Goal: Use online tool/utility: Utilize a website feature to perform a specific function

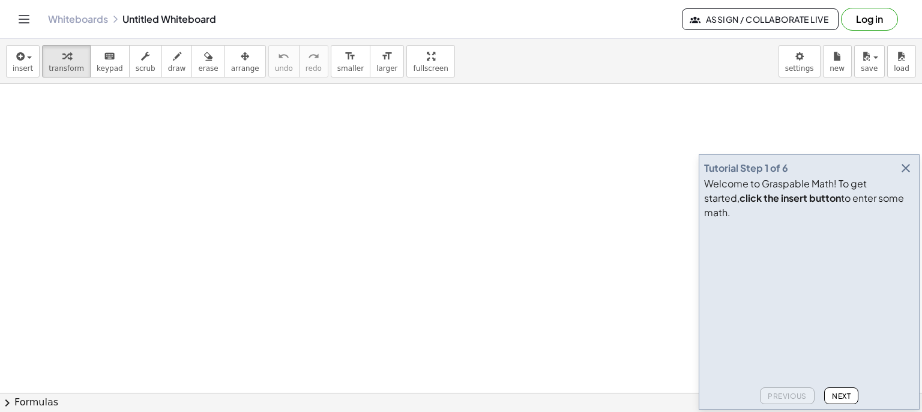
click at [904, 175] on icon "button" at bounding box center [906, 168] width 14 height 14
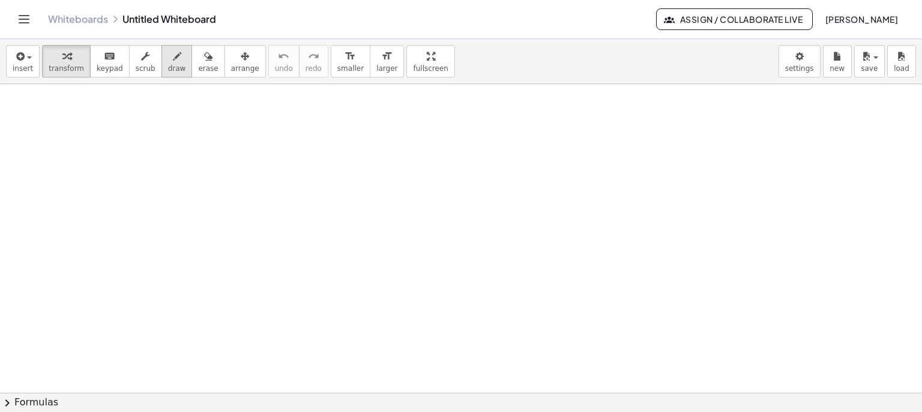
click at [168, 64] on span "draw" at bounding box center [177, 68] width 18 height 8
click at [129, 62] on button "scrub" at bounding box center [145, 61] width 33 height 32
click at [104, 59] on icon "keyboard" at bounding box center [109, 56] width 11 height 14
drag, startPoint x: 276, startPoint y: 159, endPoint x: 285, endPoint y: 157, distance: 9.1
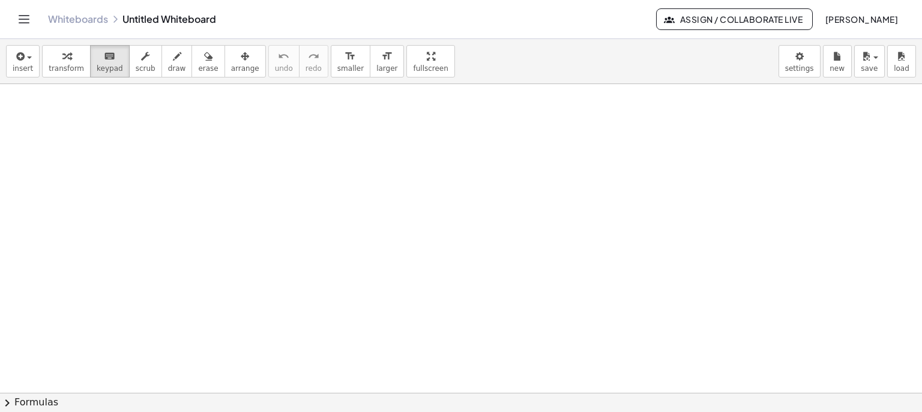
drag, startPoint x: 279, startPoint y: 162, endPoint x: 293, endPoint y: 144, distance: 22.6
click at [168, 58] on div "button" at bounding box center [177, 56] width 18 height 14
drag, startPoint x: 334, startPoint y: 156, endPoint x: 344, endPoint y: 144, distance: 15.4
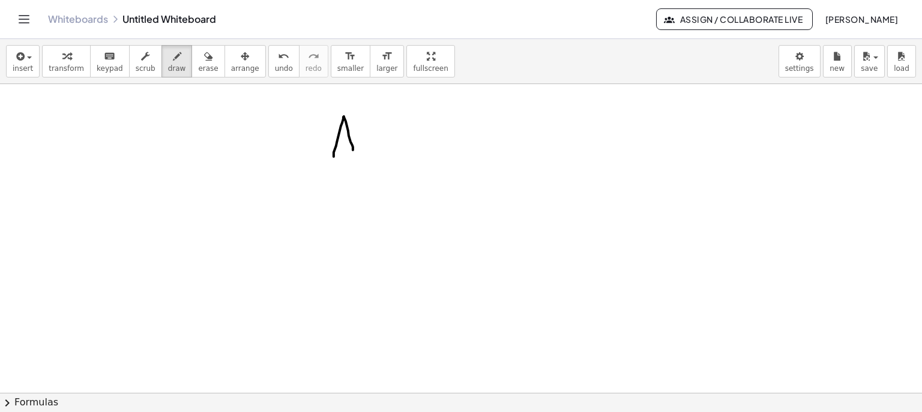
drag, startPoint x: 342, startPoint y: 138, endPoint x: 358, endPoint y: 141, distance: 15.8
drag, startPoint x: 374, startPoint y: 141, endPoint x: 389, endPoint y: 121, distance: 24.8
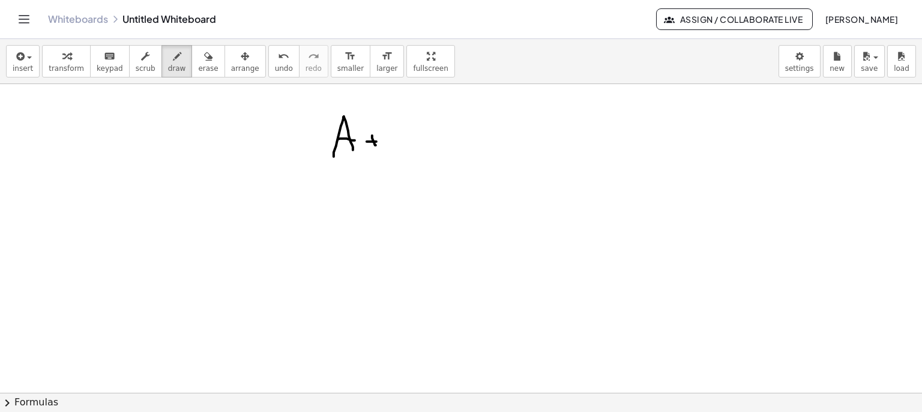
drag, startPoint x: 395, startPoint y: 114, endPoint x: 410, endPoint y: 140, distance: 30.4
drag, startPoint x: 444, startPoint y: 140, endPoint x: 466, endPoint y: 141, distance: 21.7
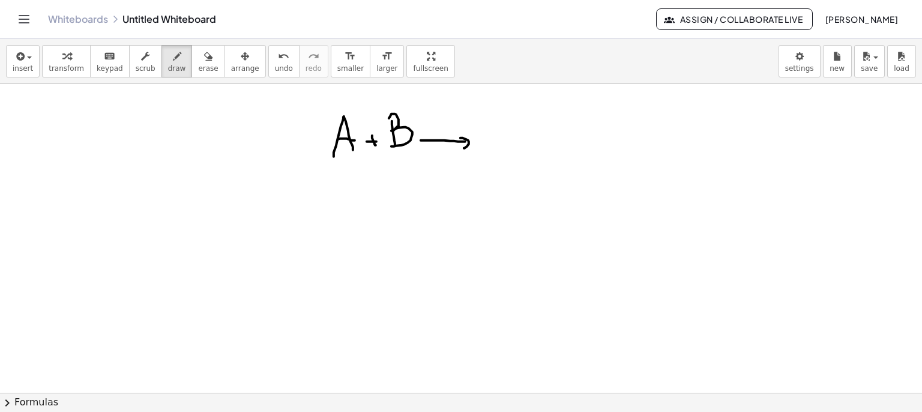
drag, startPoint x: 461, startPoint y: 138, endPoint x: 464, endPoint y: 148, distance: 10.8
drag, startPoint x: 482, startPoint y: 128, endPoint x: 509, endPoint y: 138, distance: 29.5
drag, startPoint x: 326, startPoint y: 159, endPoint x: 422, endPoint y: 150, distance: 96.6
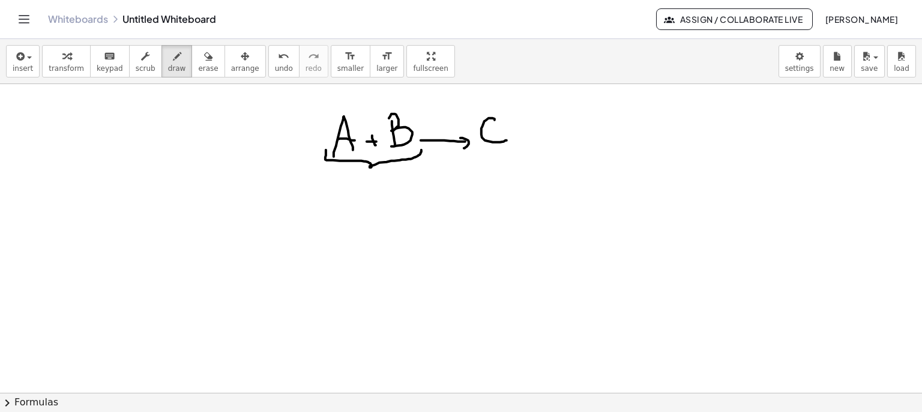
drag, startPoint x: 478, startPoint y: 154, endPoint x: 538, endPoint y: 145, distance: 60.7
click at [97, 59] on div "keyboard" at bounding box center [110, 56] width 26 height 14
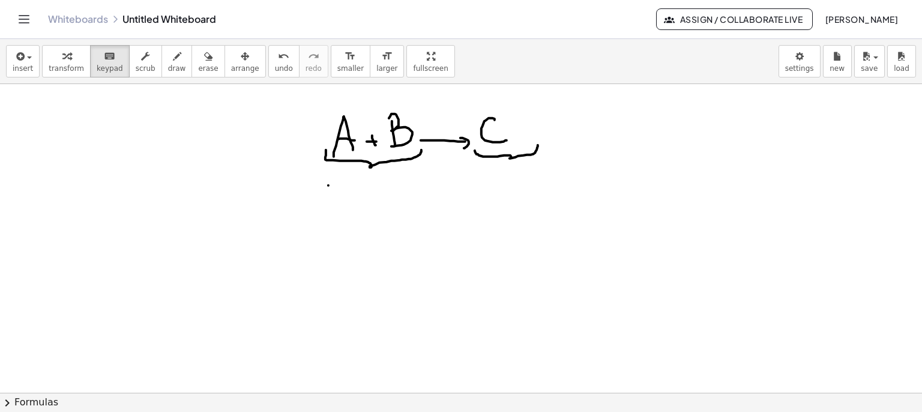
click at [168, 64] on span "draw" at bounding box center [177, 68] width 18 height 8
drag, startPoint x: 466, startPoint y: 138, endPoint x: 455, endPoint y: 151, distance: 17.9
drag, startPoint x: 468, startPoint y: 140, endPoint x: 458, endPoint y: 140, distance: 10.2
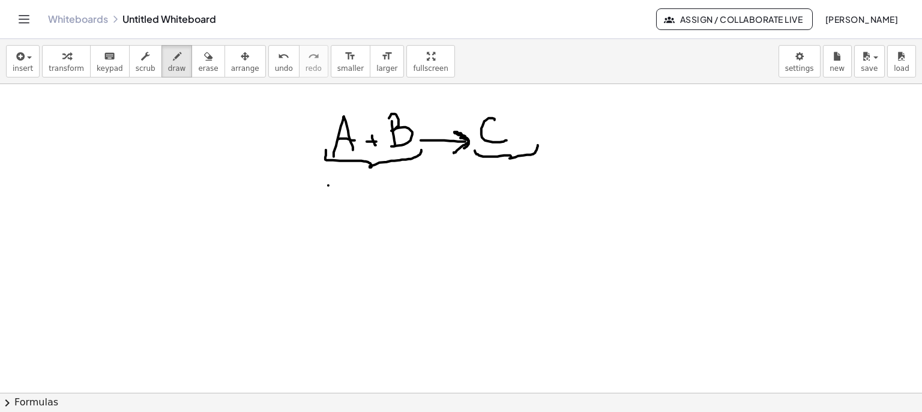
click at [97, 64] on span "keypad" at bounding box center [110, 68] width 26 height 8
click at [29, 58] on span "button" at bounding box center [29, 57] width 5 height 2
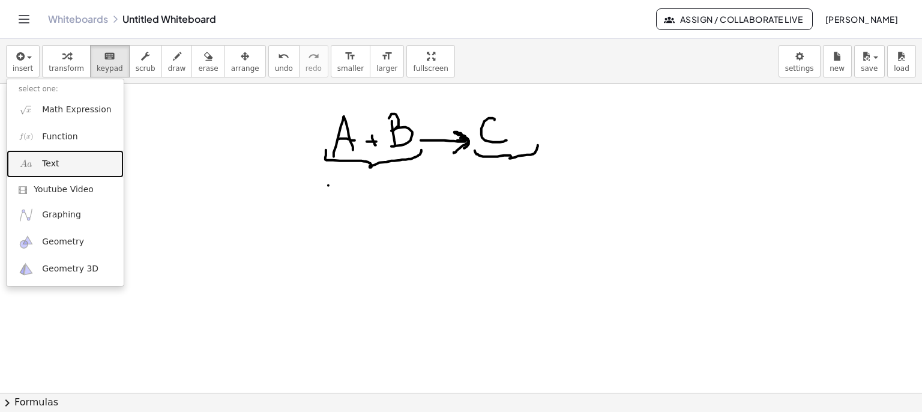
click at [38, 163] on link "Text" at bounding box center [65, 163] width 117 height 27
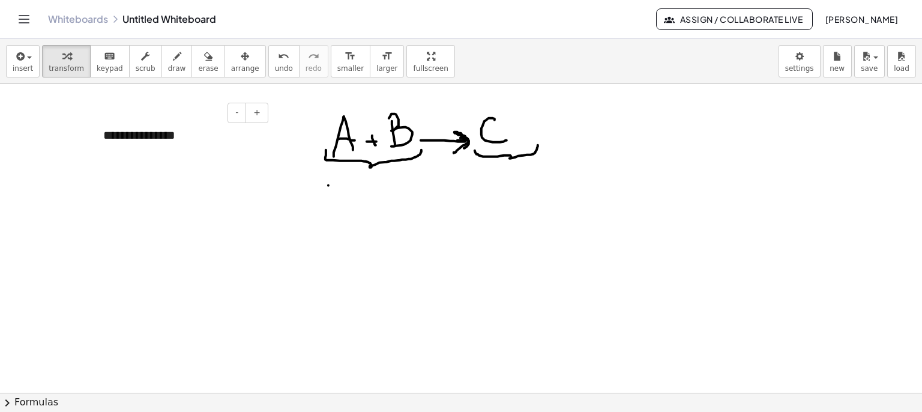
click at [172, 136] on div "**********" at bounding box center [181, 135] width 180 height 41
click at [157, 139] on div "**********" at bounding box center [181, 135] width 180 height 41
click at [156, 139] on div "**********" at bounding box center [181, 135] width 180 height 41
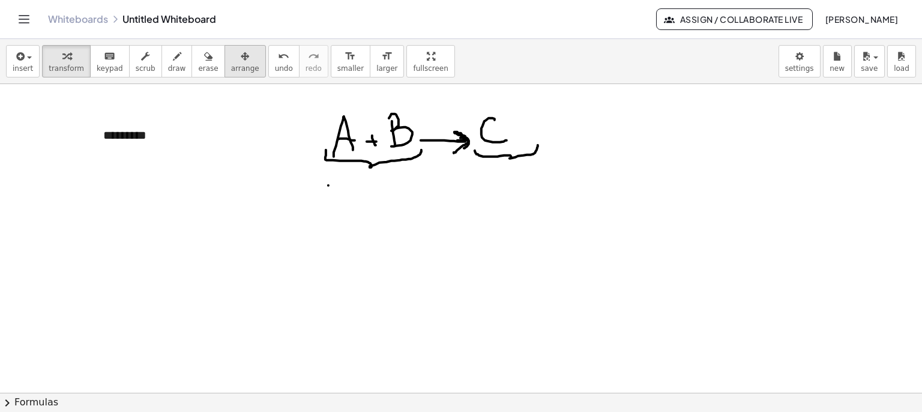
click at [231, 64] on span "arrange" at bounding box center [245, 68] width 28 height 8
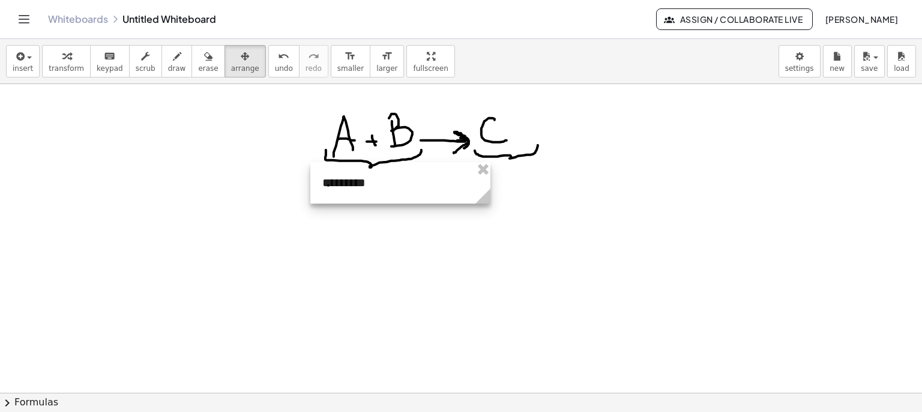
drag, startPoint x: 182, startPoint y: 158, endPoint x: 353, endPoint y: 185, distance: 173.3
click at [353, 185] on div at bounding box center [400, 182] width 180 height 41
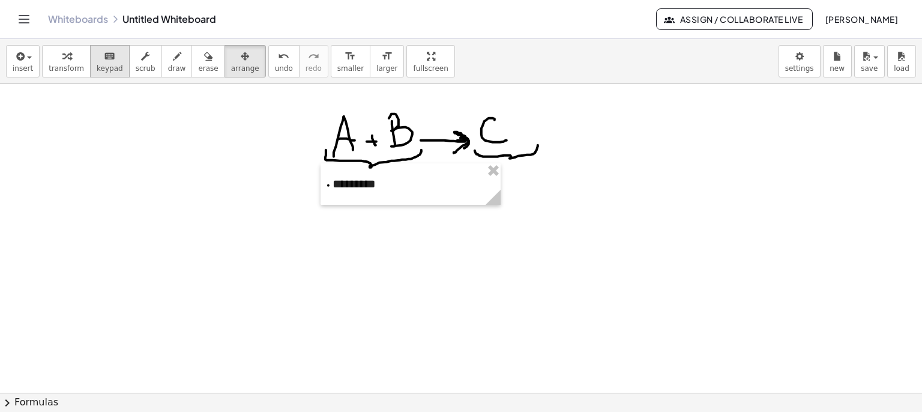
click at [106, 64] on span "keypad" at bounding box center [110, 68] width 26 height 8
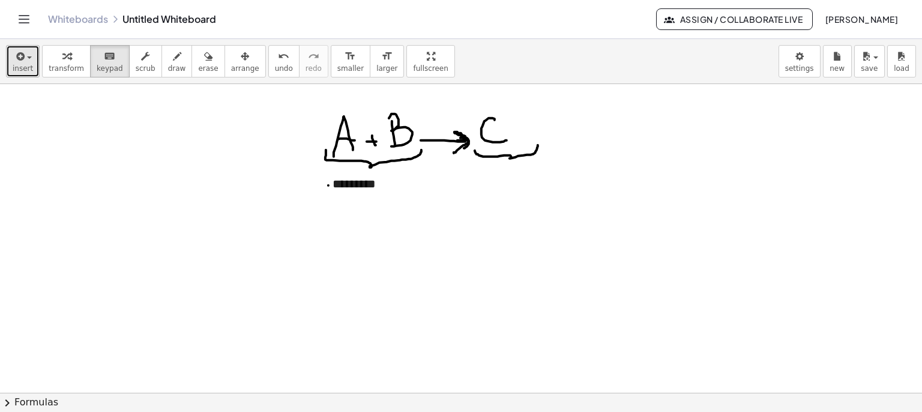
click at [9, 61] on button "insert" at bounding box center [23, 61] width 34 height 32
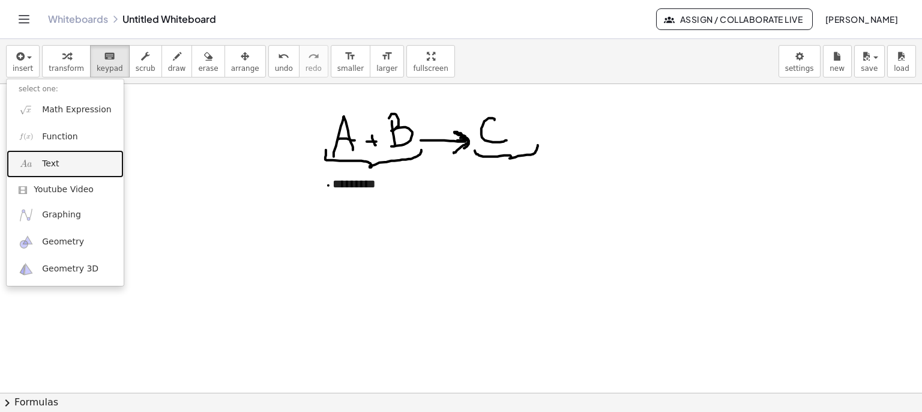
click at [42, 159] on span "Text" at bounding box center [50, 164] width 17 height 12
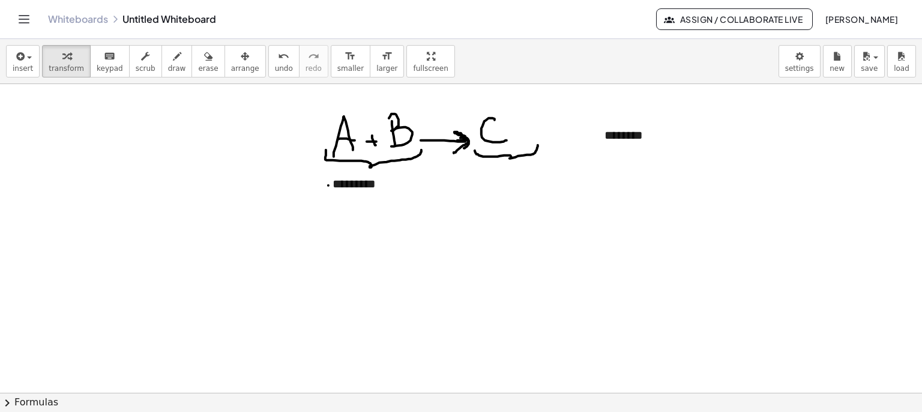
click at [225, 57] on button "arrange" at bounding box center [245, 61] width 41 height 32
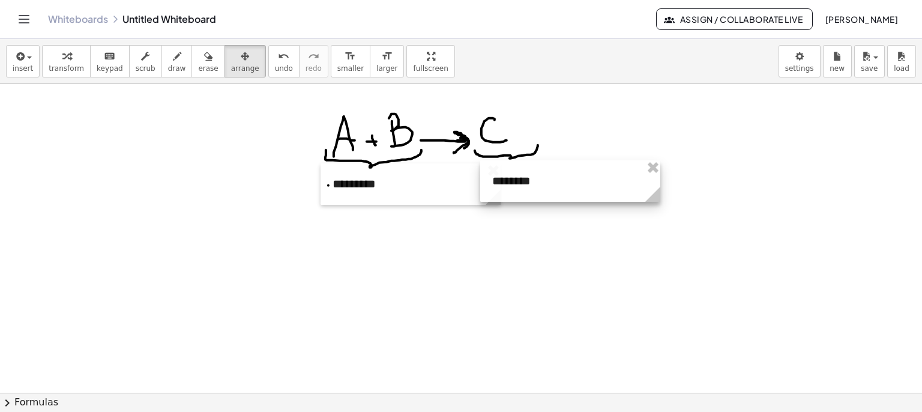
drag, startPoint x: 608, startPoint y: 133, endPoint x: 495, endPoint y: 179, distance: 122.0
click at [495, 179] on div at bounding box center [570, 180] width 180 height 41
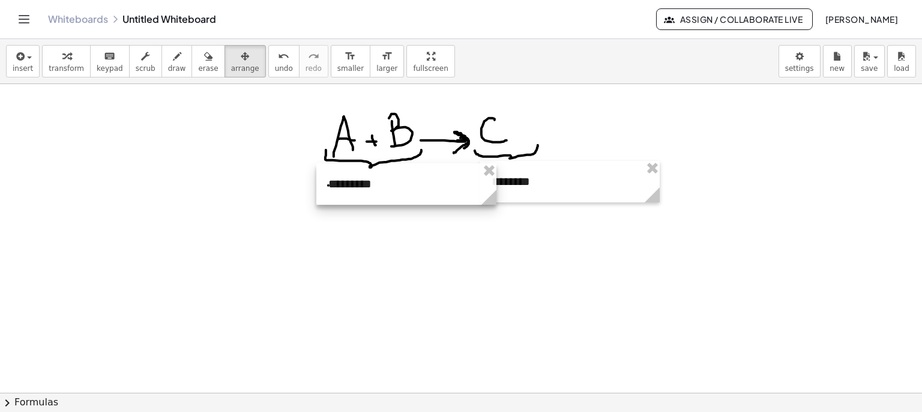
click at [413, 184] on div at bounding box center [407, 183] width 180 height 41
click at [544, 190] on div at bounding box center [570, 181] width 180 height 41
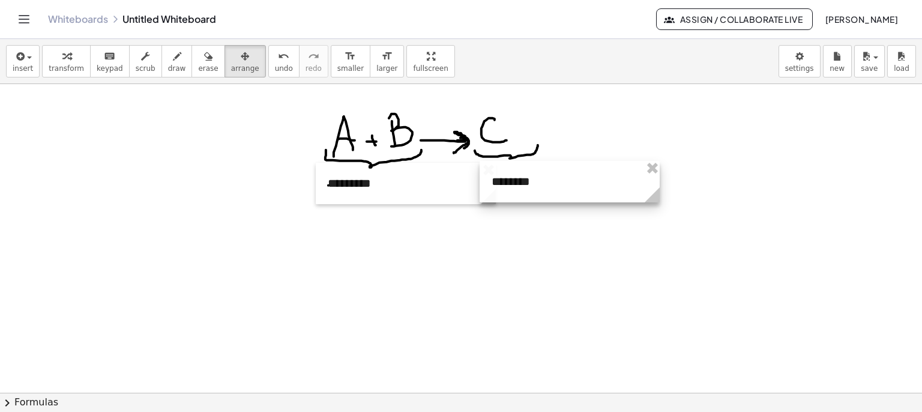
click at [544, 186] on div at bounding box center [570, 181] width 180 height 41
click at [97, 66] on span "keypad" at bounding box center [110, 68] width 26 height 8
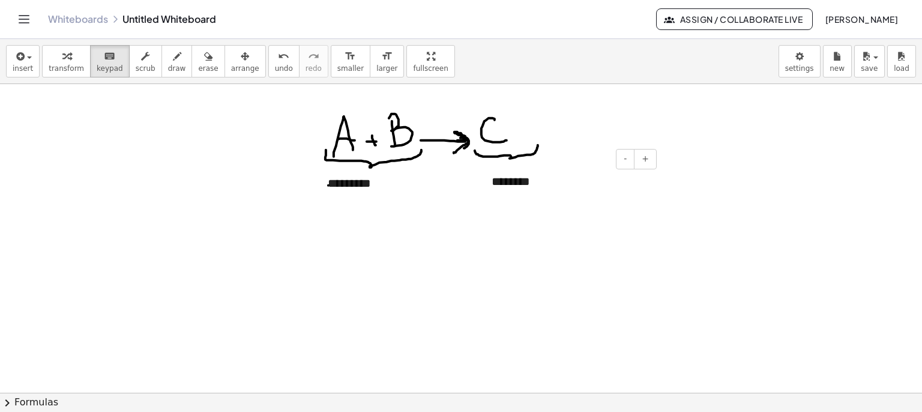
click at [520, 185] on div "********" at bounding box center [570, 181] width 180 height 41
click at [555, 184] on div "********" at bounding box center [570, 181] width 180 height 41
click at [435, 200] on div "*********" at bounding box center [406, 183] width 180 height 41
click at [173, 63] on icon "button" at bounding box center [177, 56] width 8 height 14
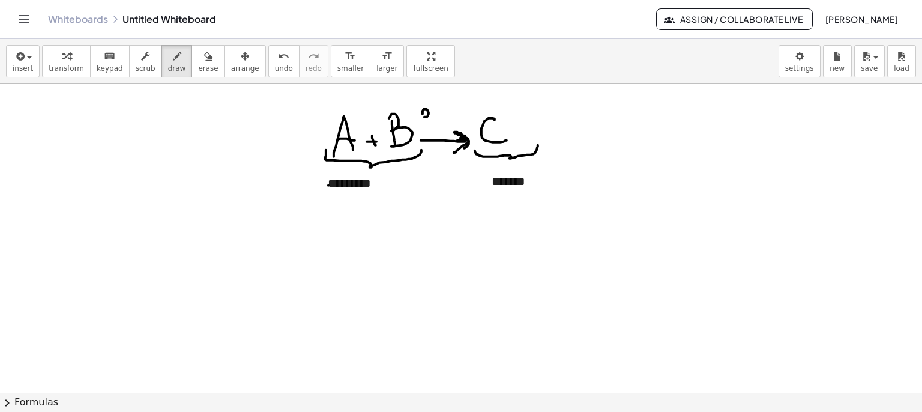
drag, startPoint x: 425, startPoint y: 117, endPoint x: 432, endPoint y: 115, distance: 7.4
drag, startPoint x: 432, startPoint y: 109, endPoint x: 440, endPoint y: 112, distance: 7.6
drag, startPoint x: 440, startPoint y: 101, endPoint x: 443, endPoint y: 109, distance: 8.1
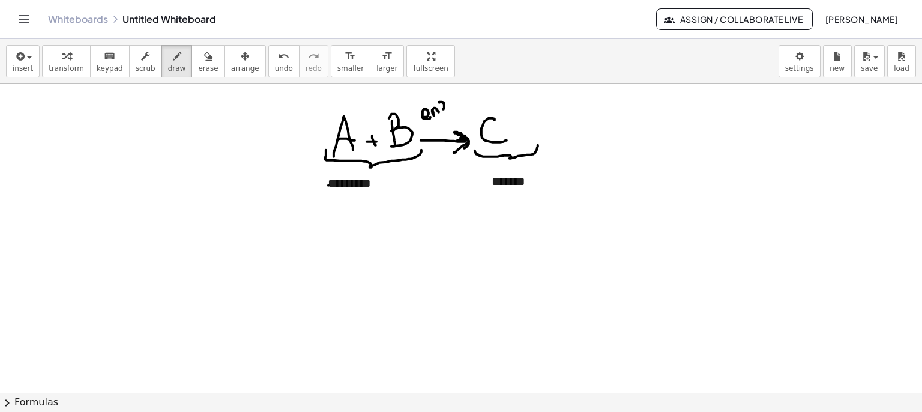
drag, startPoint x: 435, startPoint y: 99, endPoint x: 454, endPoint y: 105, distance: 20.1
drag, startPoint x: 454, startPoint y: 104, endPoint x: 462, endPoint y: 110, distance: 10.3
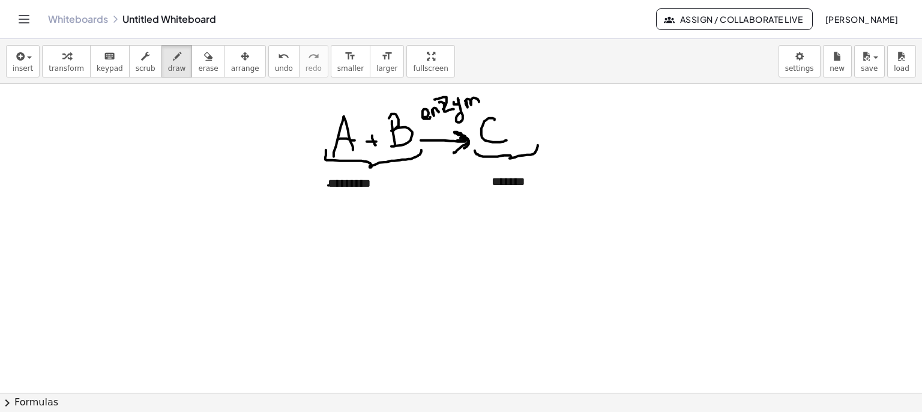
drag, startPoint x: 465, startPoint y: 100, endPoint x: 480, endPoint y: 101, distance: 14.5
drag, startPoint x: 483, startPoint y: 101, endPoint x: 495, endPoint y: 97, distance: 12.7
drag, startPoint x: 500, startPoint y: 86, endPoint x: 486, endPoint y: 109, distance: 26.7
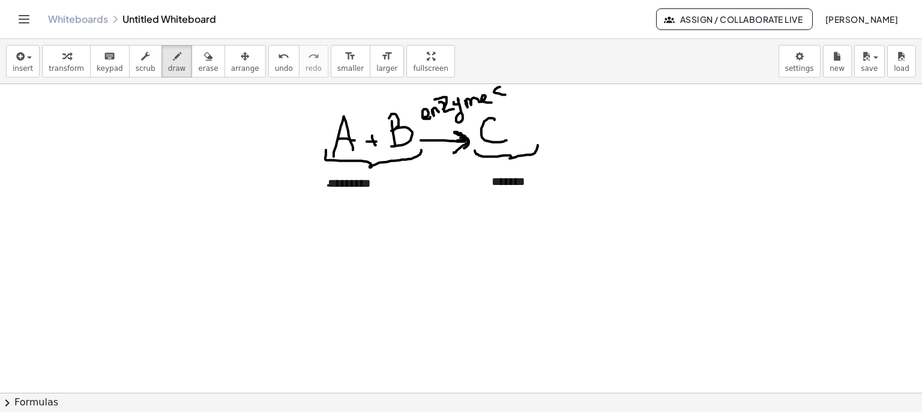
drag, startPoint x: 444, startPoint y: 104, endPoint x: 456, endPoint y: 103, distance: 11.5
click at [98, 64] on span "keypad" at bounding box center [110, 68] width 26 height 8
click at [30, 62] on button "insert" at bounding box center [23, 61] width 34 height 32
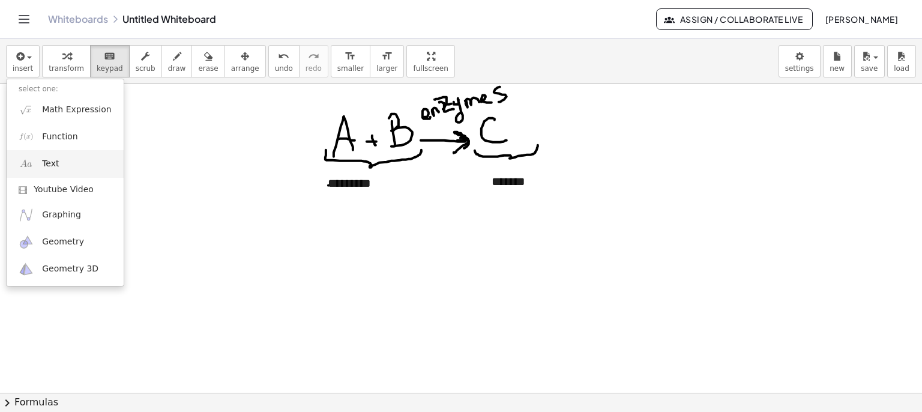
click at [78, 165] on link "Text" at bounding box center [65, 163] width 117 height 27
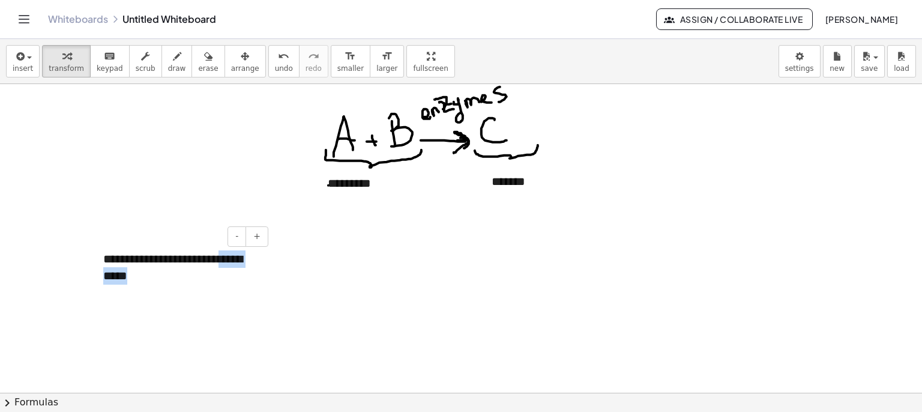
drag, startPoint x: 180, startPoint y: 279, endPoint x: 101, endPoint y: 274, distance: 78.9
click at [101, 274] on div "**********" at bounding box center [181, 267] width 180 height 58
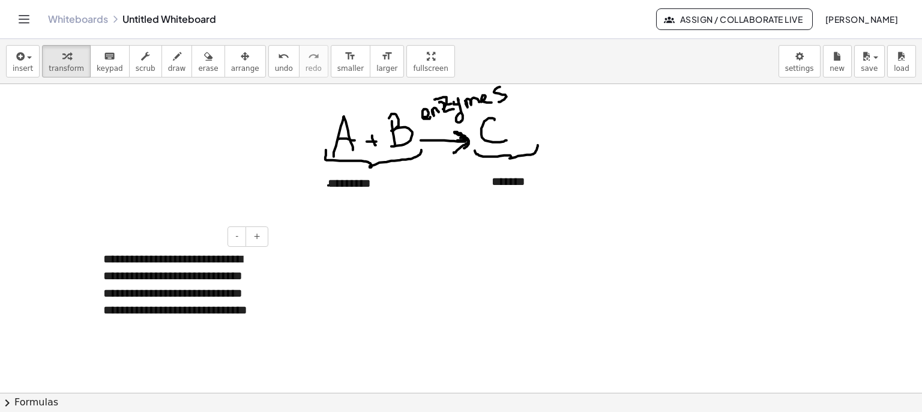
click at [213, 333] on div "**********" at bounding box center [181, 293] width 180 height 110
click at [180, 349] on div "**********" at bounding box center [181, 301] width 180 height 127
click at [200, 344] on div "**********" at bounding box center [181, 301] width 180 height 127
click at [241, 50] on icon "button" at bounding box center [245, 56] width 8 height 14
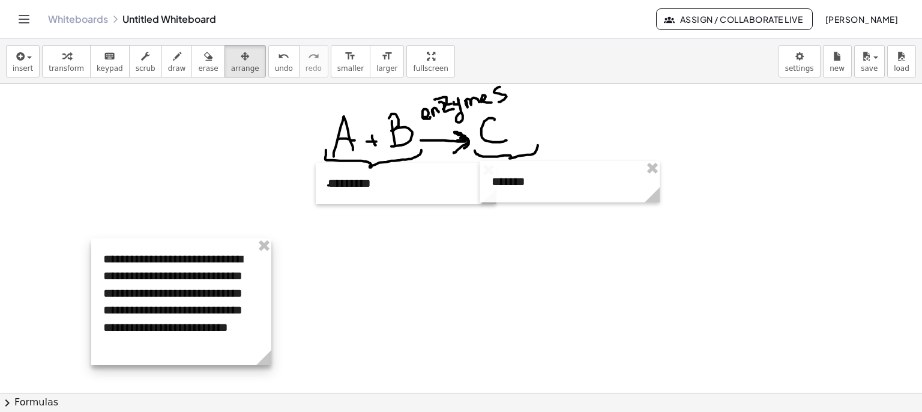
click at [202, 243] on div at bounding box center [181, 301] width 180 height 127
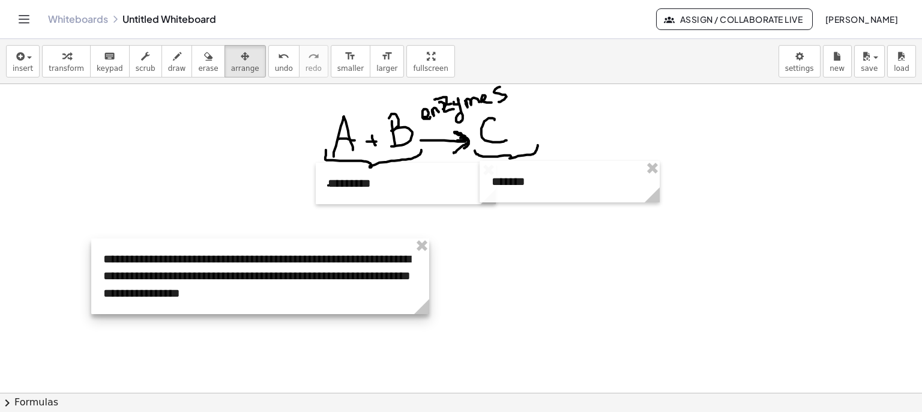
drag, startPoint x: 269, startPoint y: 354, endPoint x: 425, endPoint y: 344, distance: 156.4
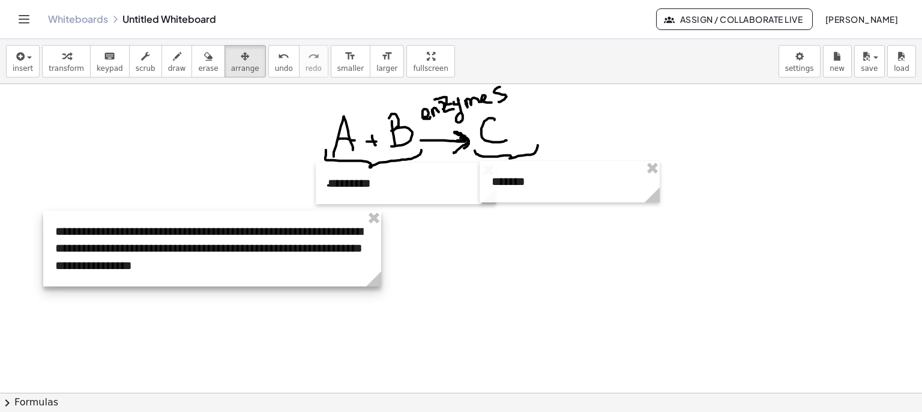
drag, startPoint x: 358, startPoint y: 249, endPoint x: 351, endPoint y: 241, distance: 10.2
click at [310, 222] on div at bounding box center [212, 249] width 338 height 76
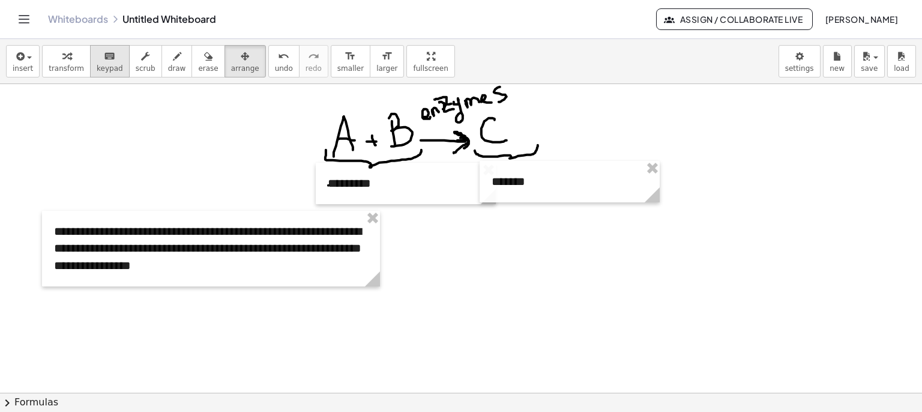
click at [97, 70] on span "keypad" at bounding box center [110, 68] width 26 height 8
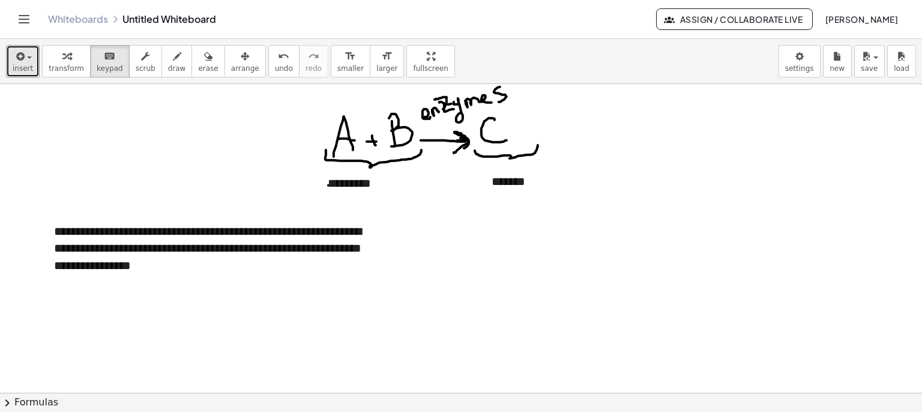
click at [11, 69] on button "insert" at bounding box center [23, 61] width 34 height 32
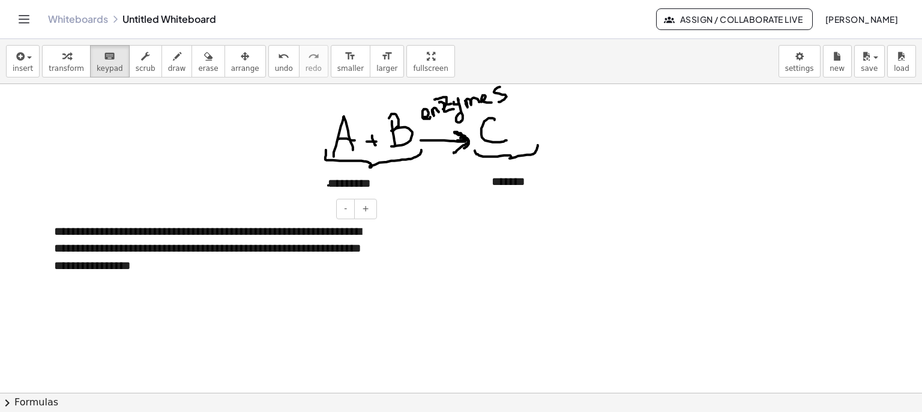
click at [183, 241] on div "**********" at bounding box center [211, 249] width 338 height 76
click at [297, 265] on div "**********" at bounding box center [211, 249] width 338 height 76
click at [297, 265] on div "**********" at bounding box center [211, 283] width 338 height 144
click at [159, 319] on div "**********" at bounding box center [211, 283] width 338 height 144
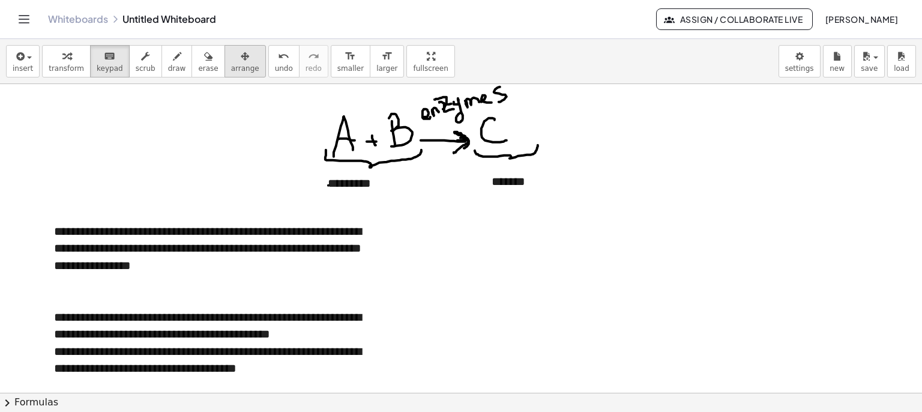
click at [231, 53] on div "button" at bounding box center [245, 56] width 28 height 14
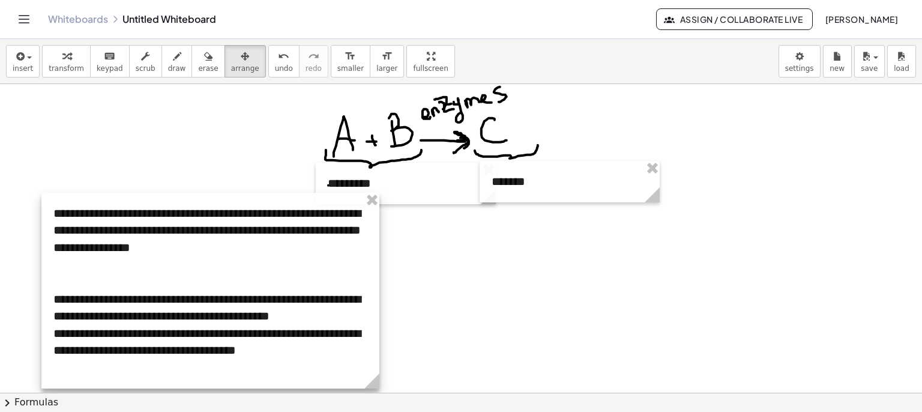
drag, startPoint x: 226, startPoint y: 247, endPoint x: 222, endPoint y: 232, distance: 16.2
click at [222, 232] on div at bounding box center [210, 291] width 338 height 196
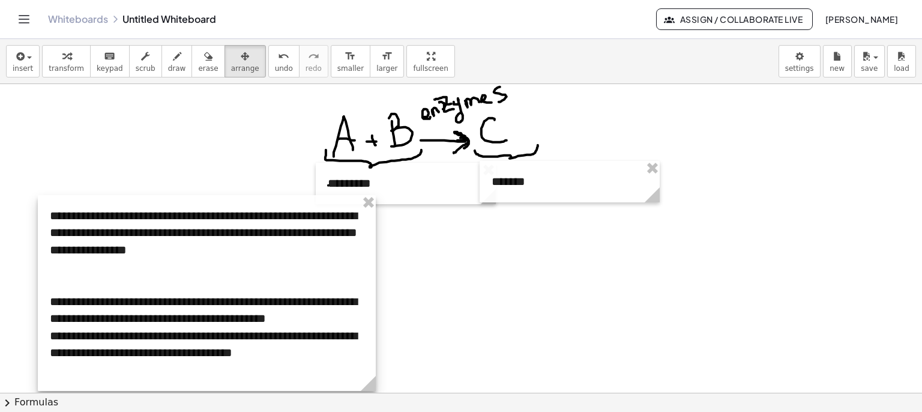
click at [418, 191] on div at bounding box center [404, 182] width 180 height 41
click at [105, 62] on icon "keyboard" at bounding box center [109, 56] width 11 height 14
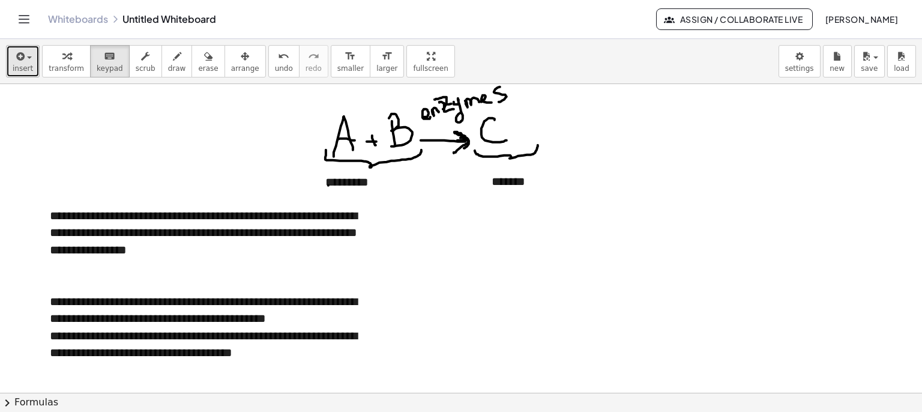
click at [21, 61] on icon "button" at bounding box center [19, 56] width 11 height 14
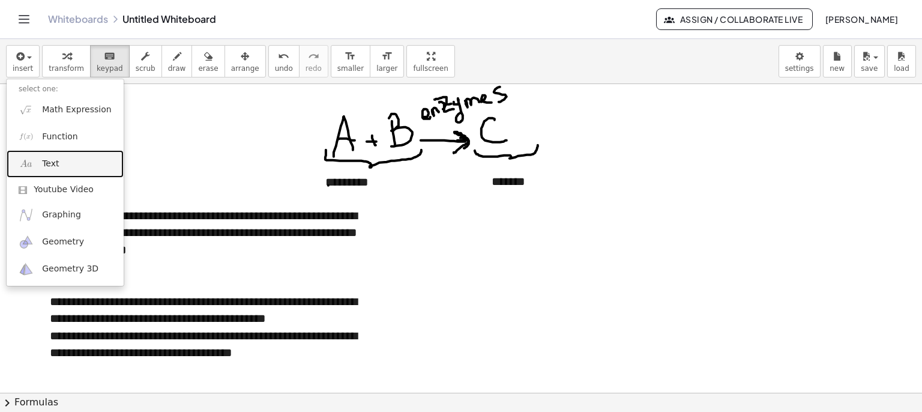
click at [58, 168] on link "Text" at bounding box center [65, 163] width 117 height 27
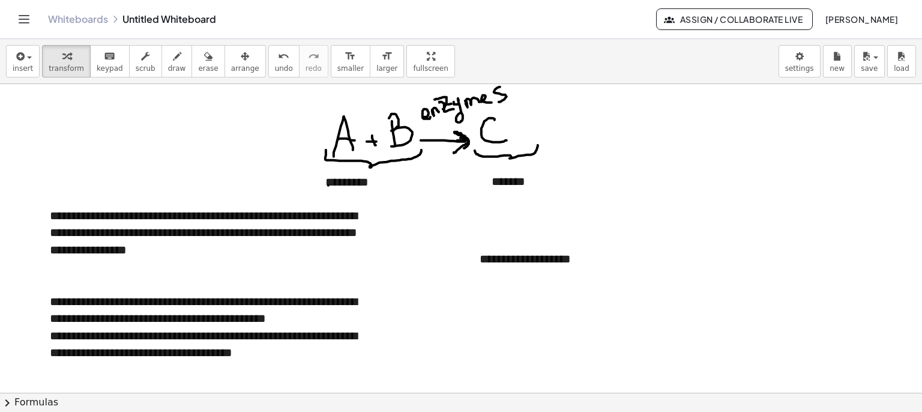
click at [241, 57] on icon "button" at bounding box center [245, 56] width 8 height 14
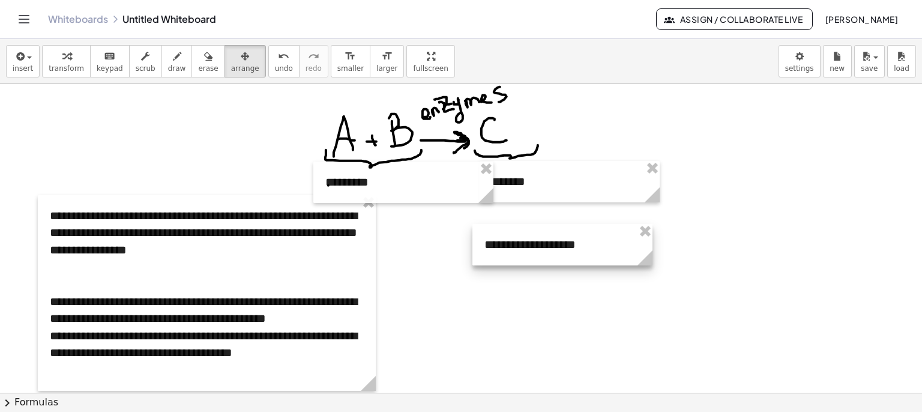
drag, startPoint x: 512, startPoint y: 255, endPoint x: 478, endPoint y: 238, distance: 37.6
click at [518, 239] on div at bounding box center [563, 244] width 180 height 41
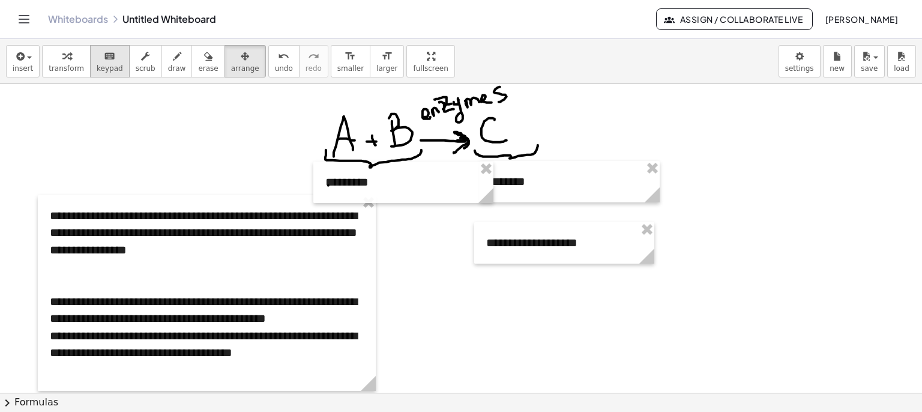
click at [104, 57] on icon "keyboard" at bounding box center [109, 56] width 11 height 14
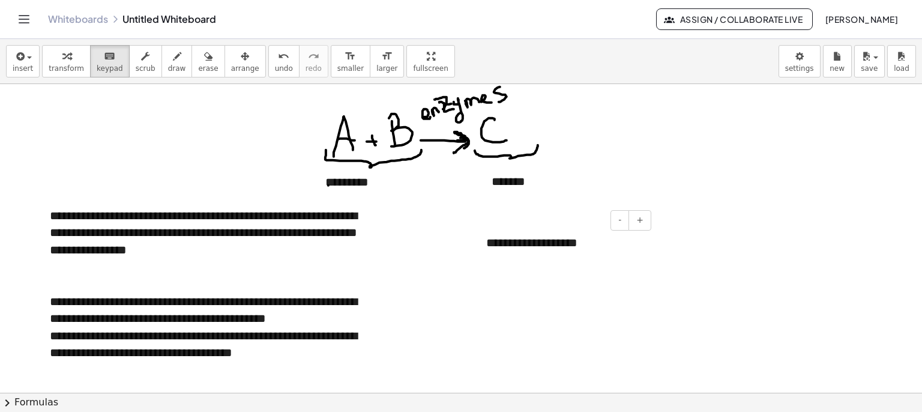
click at [585, 242] on div "**********" at bounding box center [564, 242] width 180 height 41
click at [351, 271] on div "**********" at bounding box center [207, 293] width 338 height 196
click at [191, 213] on div "**********" at bounding box center [207, 293] width 338 height 196
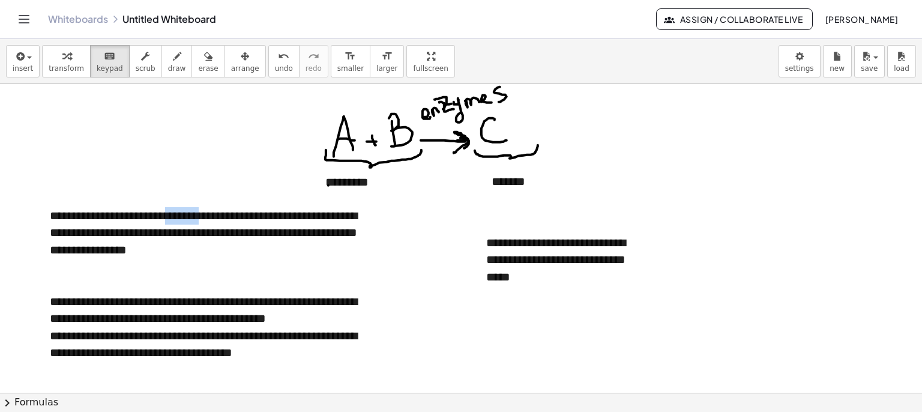
click at [579, 277] on div "**********" at bounding box center [564, 260] width 180 height 76
click at [565, 243] on div "**********" at bounding box center [564, 260] width 180 height 76
click at [584, 283] on div "**********" at bounding box center [564, 260] width 180 height 76
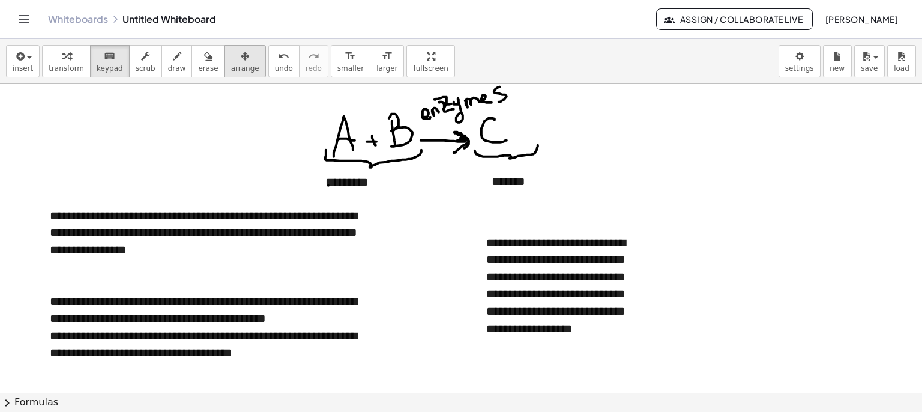
click at [241, 61] on icon "button" at bounding box center [245, 56] width 8 height 14
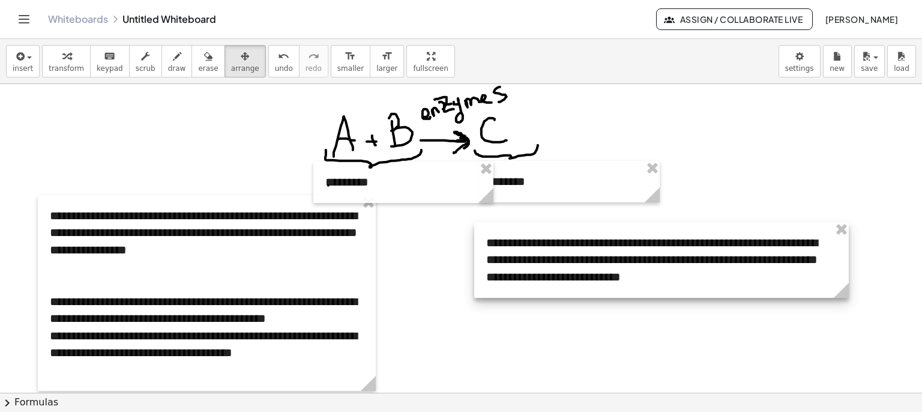
drag, startPoint x: 746, startPoint y: 351, endPoint x: 851, endPoint y: 342, distance: 105.4
click at [97, 57] on div "keyboard" at bounding box center [110, 56] width 26 height 14
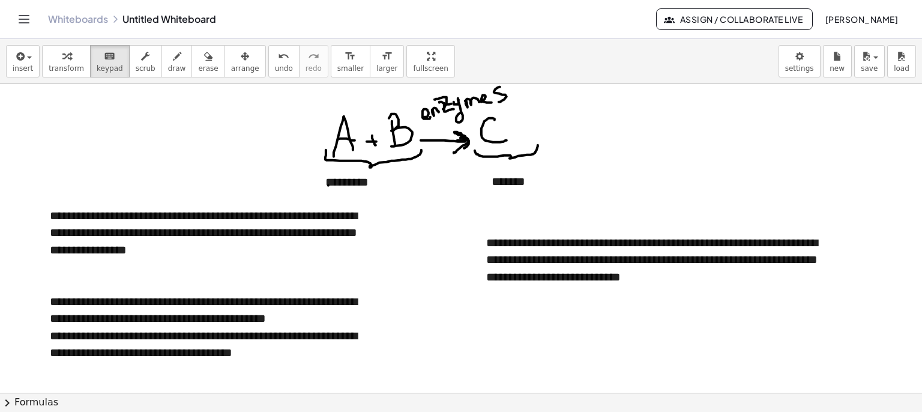
click at [198, 64] on span "erase" at bounding box center [208, 68] width 20 height 8
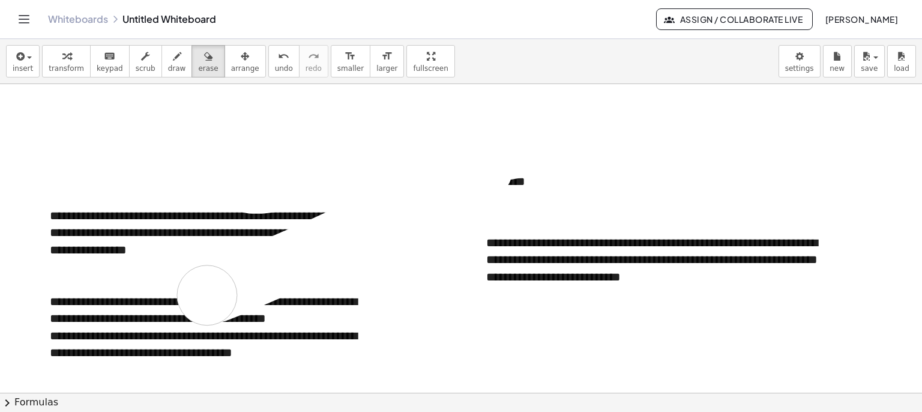
drag, startPoint x: 257, startPoint y: 183, endPoint x: 320, endPoint y: 20, distance: 174.5
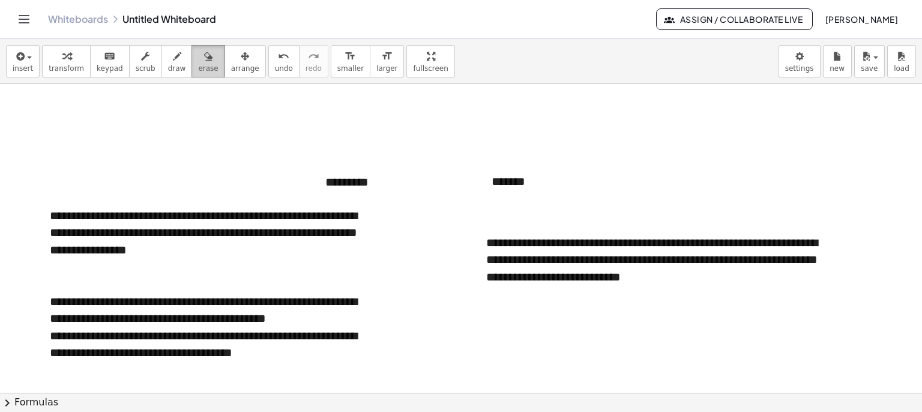
click at [192, 56] on button "erase" at bounding box center [208, 61] width 33 height 32
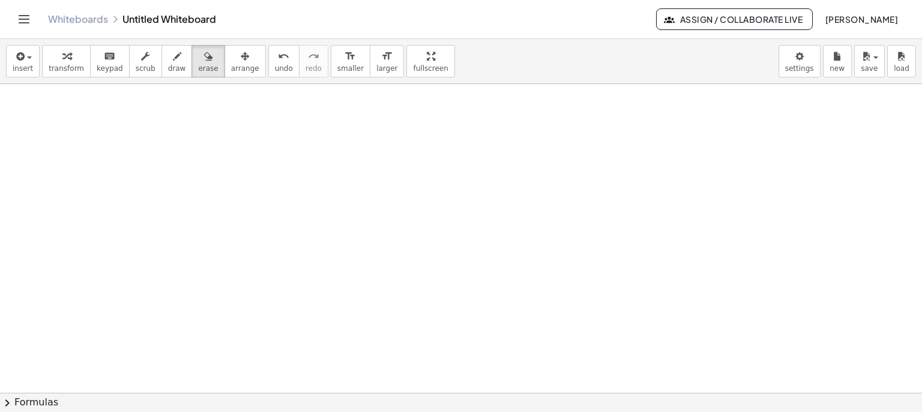
scroll to position [353, 0]
click at [268, 65] on button "undo undo" at bounding box center [283, 61] width 31 height 32
click at [104, 62] on icon "keyboard" at bounding box center [109, 56] width 11 height 14
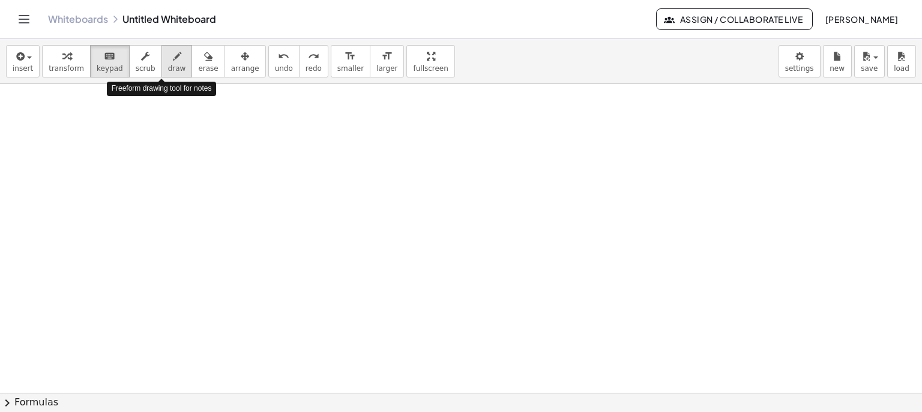
click at [170, 68] on button "draw" at bounding box center [177, 61] width 31 height 32
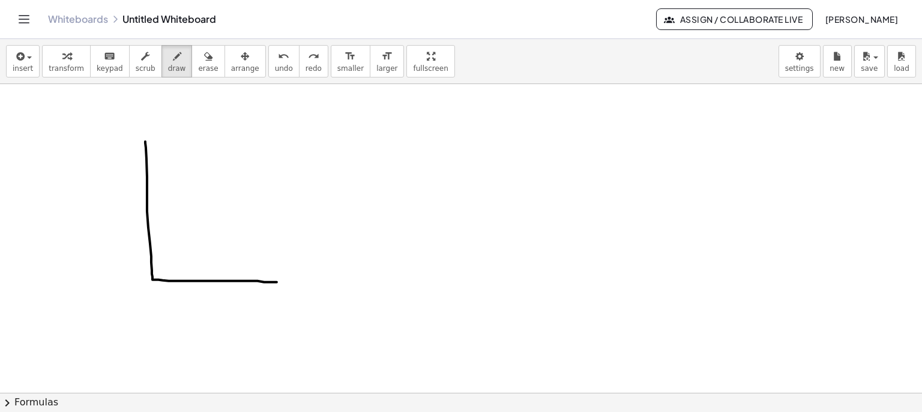
drag, startPoint x: 145, startPoint y: 141, endPoint x: 336, endPoint y: 283, distance: 238.2
click at [336, 283] on div at bounding box center [461, 79] width 922 height 695
drag, startPoint x: 150, startPoint y: 231, endPoint x: 252, endPoint y: 195, distance: 108.3
click at [252, 195] on div at bounding box center [461, 79] width 922 height 695
drag, startPoint x: 160, startPoint y: 219, endPoint x: 172, endPoint y: 224, distance: 13.5
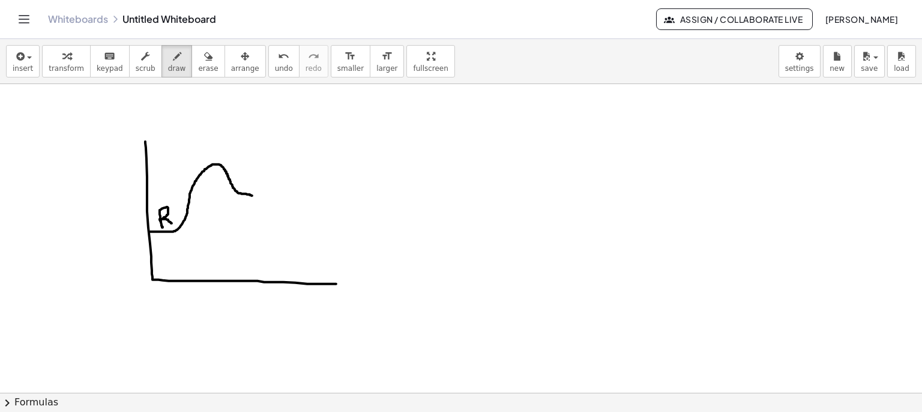
click at [172, 224] on div at bounding box center [461, 79] width 922 height 695
drag, startPoint x: 235, startPoint y: 193, endPoint x: 256, endPoint y: 193, distance: 21.0
click at [256, 193] on div at bounding box center [461, 79] width 922 height 695
drag, startPoint x: 243, startPoint y: 172, endPoint x: 244, endPoint y: 178, distance: 6.1
click at [244, 178] on div at bounding box center [461, 79] width 922 height 695
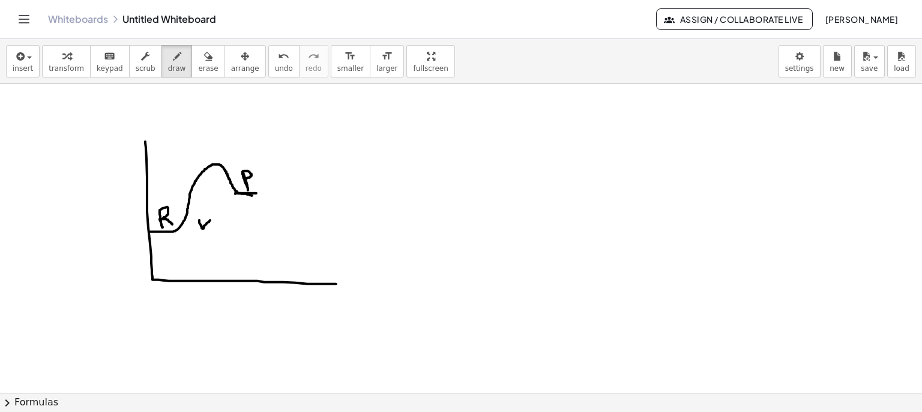
drag, startPoint x: 199, startPoint y: 220, endPoint x: 211, endPoint y: 219, distance: 11.4
click at [211, 219] on div at bounding box center [461, 79] width 922 height 695
drag, startPoint x: 205, startPoint y: 224, endPoint x: 210, endPoint y: 171, distance: 53.1
click at [210, 171] on div at bounding box center [461, 79] width 922 height 695
click at [275, 64] on span "undo" at bounding box center [284, 68] width 18 height 8
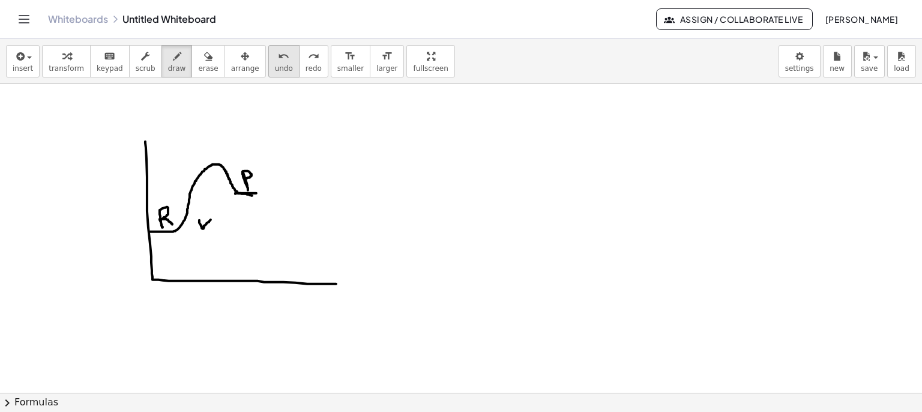
click at [275, 64] on span "undo" at bounding box center [284, 68] width 18 height 8
drag, startPoint x: 214, startPoint y: 166, endPoint x: 219, endPoint y: 175, distance: 10.2
click at [219, 175] on div at bounding box center [461, 79] width 922 height 695
drag, startPoint x: 214, startPoint y: 171, endPoint x: 219, endPoint y: 221, distance: 50.0
click at [219, 221] on div at bounding box center [461, 79] width 922 height 695
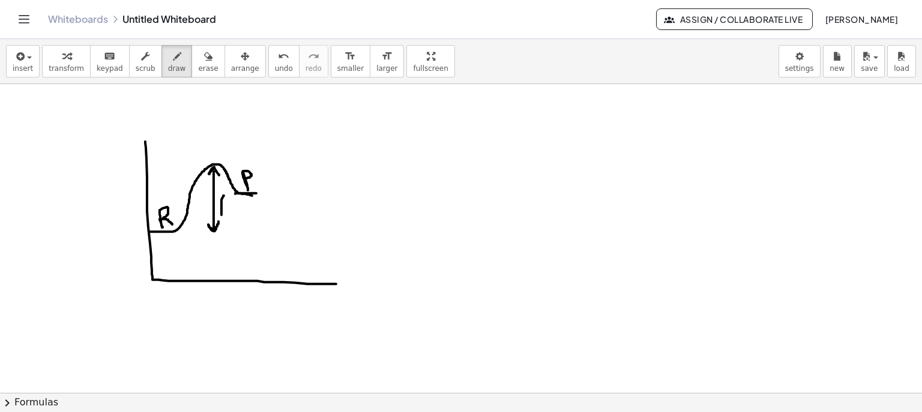
drag, startPoint x: 222, startPoint y: 208, endPoint x: 231, endPoint y: 214, distance: 11.0
click at [231, 214] on div at bounding box center [461, 79] width 922 height 695
drag, startPoint x: 222, startPoint y: 206, endPoint x: 229, endPoint y: 205, distance: 7.2
click at [229, 205] on div at bounding box center [461, 79] width 922 height 695
drag, startPoint x: 240, startPoint y: 198, endPoint x: 243, endPoint y: 212, distance: 14.0
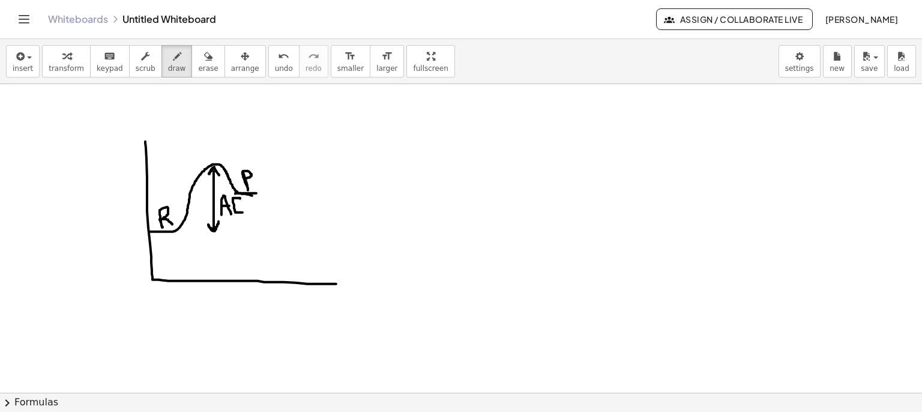
click at [243, 212] on div at bounding box center [461, 79] width 922 height 695
drag, startPoint x: 235, startPoint y: 205, endPoint x: 242, endPoint y: 205, distance: 6.6
click at [242, 205] on div at bounding box center [461, 79] width 922 height 695
drag, startPoint x: 154, startPoint y: 88, endPoint x: 160, endPoint y: 103, distance: 16.2
click at [160, 102] on div at bounding box center [461, 79] width 922 height 695
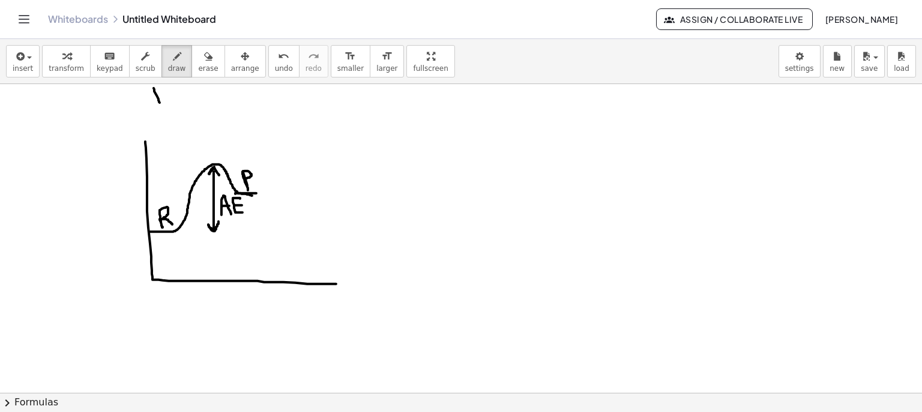
scroll to position [314, 0]
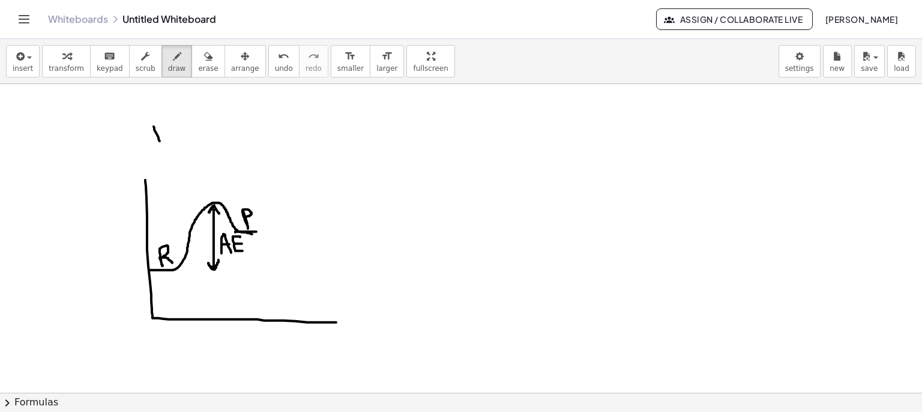
drag, startPoint x: 151, startPoint y: 82, endPoint x: 162, endPoint y: 94, distance: 16.2
click at [162, 94] on div "**********" at bounding box center [461, 225] width 922 height 373
drag, startPoint x: 162, startPoint y: 123, endPoint x: 171, endPoint y: 133, distance: 14.1
click at [171, 135] on div at bounding box center [461, 117] width 922 height 695
click at [172, 128] on div at bounding box center [461, 117] width 922 height 695
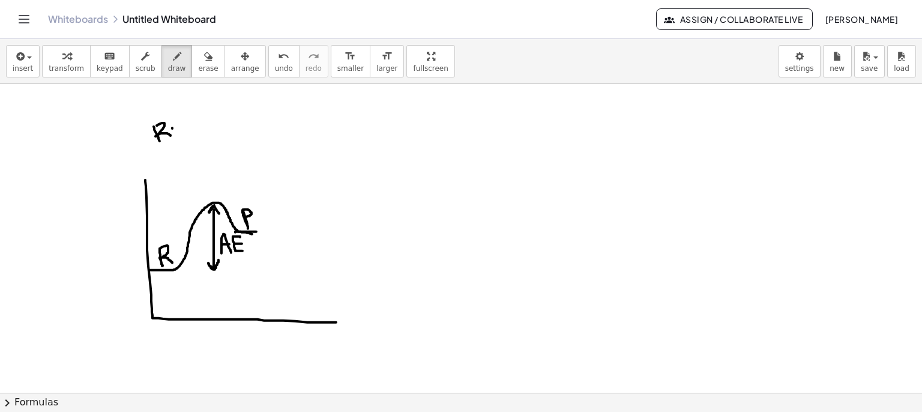
click at [176, 136] on div at bounding box center [461, 117] width 922 height 695
click at [204, 61] on icon "button" at bounding box center [208, 56] width 8 height 14
drag, startPoint x: 151, startPoint y: 132, endPoint x: 157, endPoint y: 132, distance: 6.0
click at [157, 132] on div at bounding box center [461, 117] width 922 height 695
click at [168, 68] on span "draw" at bounding box center [177, 68] width 18 height 8
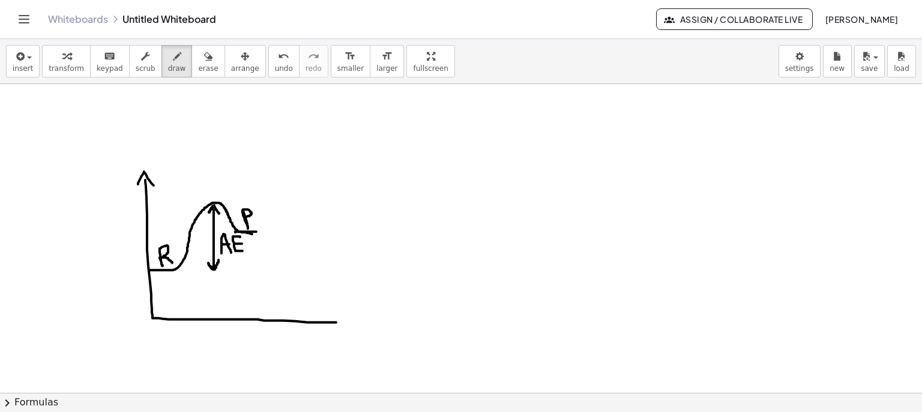
drag, startPoint x: 138, startPoint y: 183, endPoint x: 154, endPoint y: 186, distance: 16.4
click at [154, 186] on div at bounding box center [461, 117] width 922 height 695
drag, startPoint x: 103, startPoint y: 267, endPoint x: 113, endPoint y: 269, distance: 9.8
click at [113, 273] on div at bounding box center [461, 117] width 922 height 695
drag, startPoint x: 111, startPoint y: 263, endPoint x: 120, endPoint y: 262, distance: 9.6
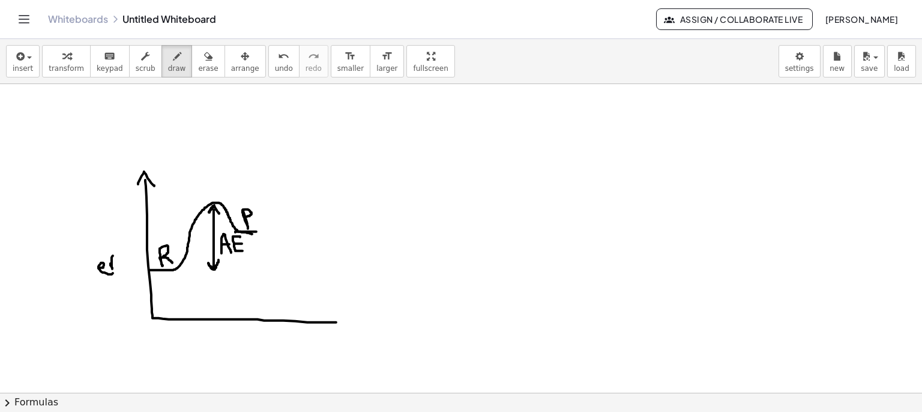
click at [120, 263] on div at bounding box center [461, 117] width 922 height 695
drag, startPoint x: 122, startPoint y: 259, endPoint x: 126, endPoint y: 250, distance: 9.1
click at [126, 258] on div at bounding box center [461, 117] width 922 height 695
drag, startPoint x: 126, startPoint y: 250, endPoint x: 132, endPoint y: 243, distance: 9.8
click at [127, 241] on div at bounding box center [461, 117] width 922 height 695
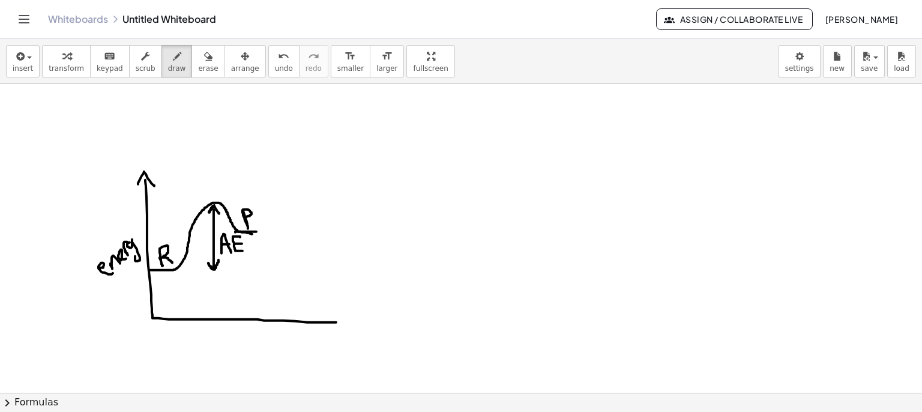
drag, startPoint x: 130, startPoint y: 247, endPoint x: 135, endPoint y: 241, distance: 8.5
click at [135, 247] on div at bounding box center [461, 117] width 922 height 695
drag, startPoint x: 135, startPoint y: 235, endPoint x: 144, endPoint y: 238, distance: 10.1
click at [144, 238] on div at bounding box center [461, 117] width 922 height 695
drag, startPoint x: 336, startPoint y: 315, endPoint x: 323, endPoint y: 333, distance: 23.2
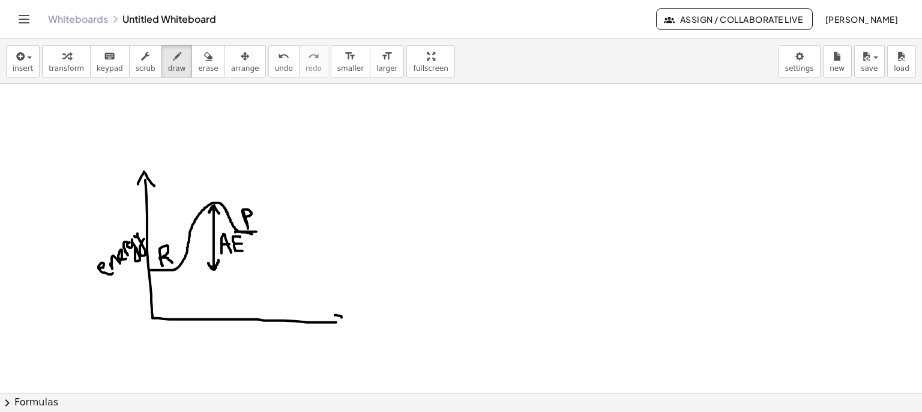
click at [323, 333] on div at bounding box center [461, 117] width 922 height 695
drag, startPoint x: 202, startPoint y: 329, endPoint x: 213, endPoint y: 336, distance: 13.0
click at [213, 336] on div at bounding box center [461, 117] width 922 height 695
drag, startPoint x: 226, startPoint y: 339, endPoint x: 243, endPoint y: 340, distance: 16.2
click at [242, 341] on div at bounding box center [461, 117] width 922 height 695
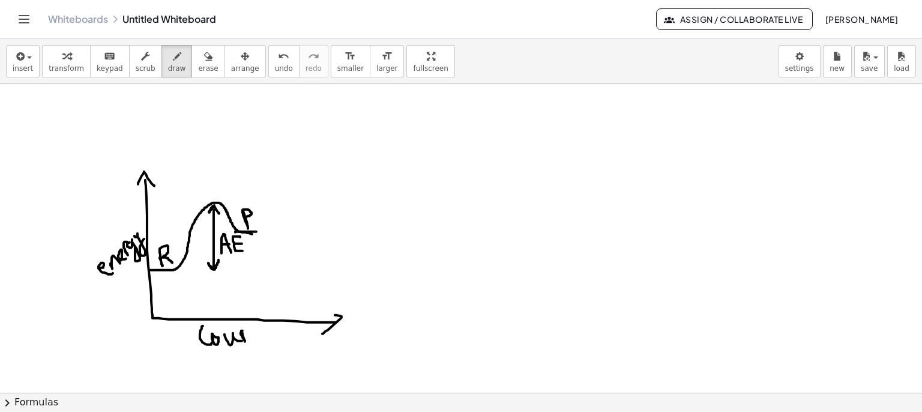
drag, startPoint x: 243, startPoint y: 333, endPoint x: 255, endPoint y: 332, distance: 12.0
click at [247, 329] on div at bounding box center [461, 117] width 922 height 695
drag, startPoint x: 260, startPoint y: 330, endPoint x: 257, endPoint y: 341, distance: 11.2
click at [258, 342] on div at bounding box center [461, 117] width 922 height 695
drag
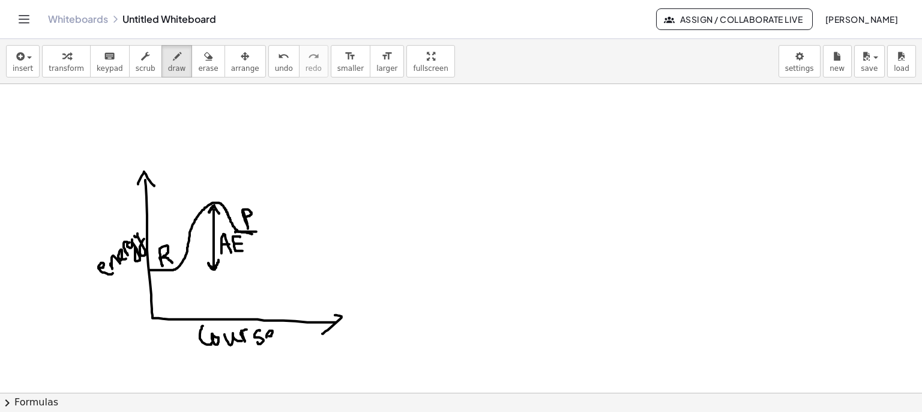
click at [288, 339] on div at bounding box center [461, 117] width 922 height 695
click at [214, 360] on div at bounding box center [461, 117] width 922 height 695
click at [235, 374] on div at bounding box center [461, 117] width 922 height 695
click at [241, 366] on div at bounding box center [461, 117] width 922 height 695
click at [263, 360] on div at bounding box center [461, 117] width 922 height 695
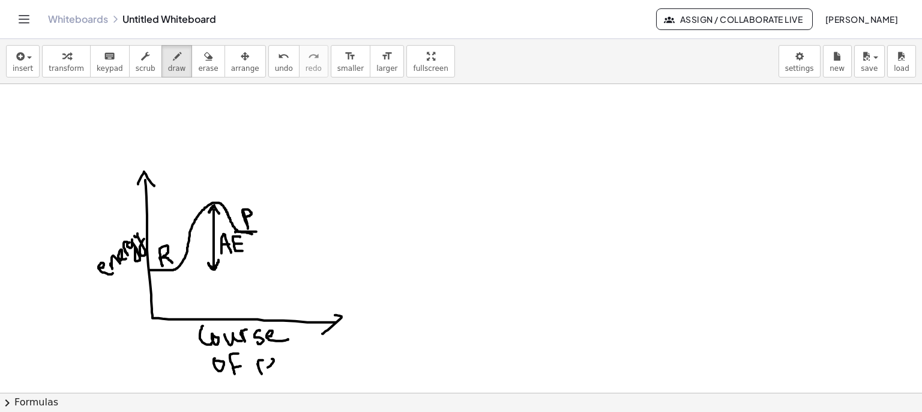
click at [279, 374] on div at bounding box center [461, 117] width 922 height 695
click at [302, 371] on div at bounding box center [461, 117] width 922 height 695
click at [310, 367] on div at bounding box center [461, 117] width 922 height 695
click at [317, 361] on div at bounding box center [461, 117] width 922 height 695
click at [318, 353] on div at bounding box center [461, 117] width 922 height 695
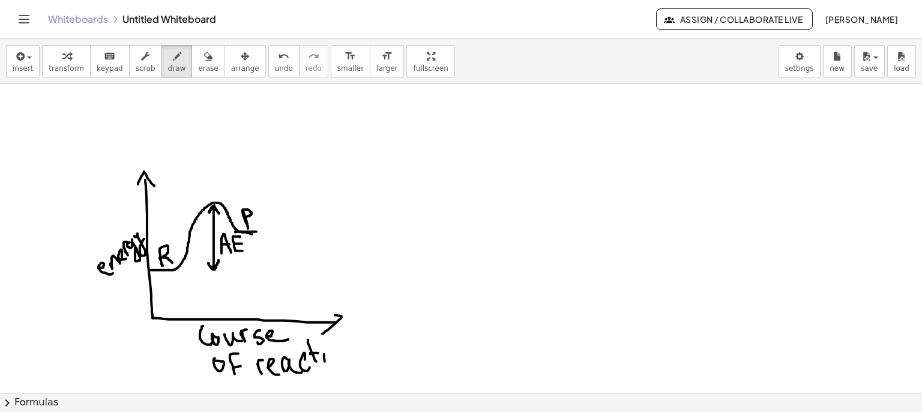
click at [327, 366] on div at bounding box center [461, 117] width 922 height 695
click at [327, 350] on div at bounding box center [461, 117] width 922 height 695
click at [334, 356] on div at bounding box center [461, 117] width 922 height 695
click at [365, 366] on div at bounding box center [461, 117] width 922 height 695
click at [104, 60] on icon "keyboard" at bounding box center [109, 56] width 11 height 14
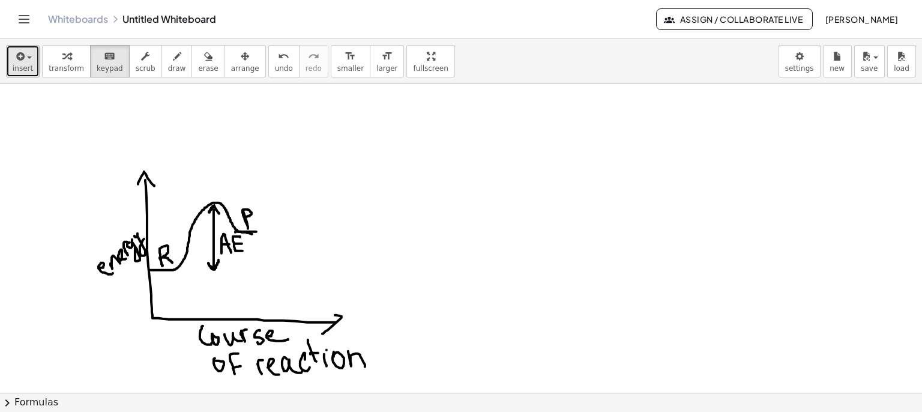
click at [32, 61] on button "insert" at bounding box center [23, 61] width 34 height 32
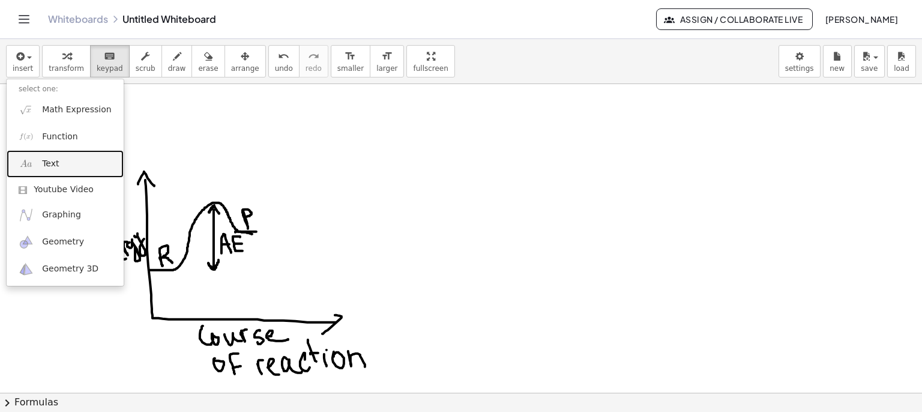
click at [35, 174] on link "Text" at bounding box center [65, 163] width 117 height 27
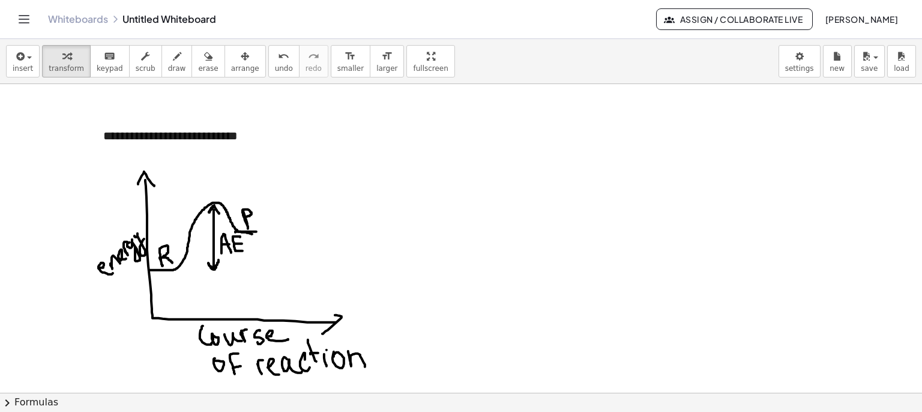
click at [333, 155] on div at bounding box center [461, 117] width 922 height 695
click at [162, 62] on button "draw" at bounding box center [177, 61] width 31 height 32
drag, startPoint x: 483, startPoint y: 183, endPoint x: 505, endPoint y: 183, distance: 22.2
click at [505, 183] on div at bounding box center [461, 117] width 922 height 695
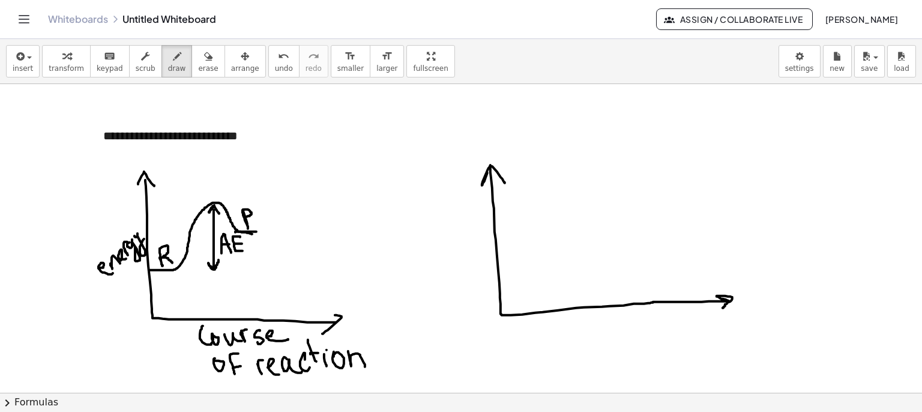
drag, startPoint x: 491, startPoint y: 165, endPoint x: 533, endPoint y: 271, distance: 114.9
click at [700, 305] on div at bounding box center [461, 117] width 922 height 695
drag, startPoint x: 494, startPoint y: 231, endPoint x: 608, endPoint y: 257, distance: 117.6
click at [608, 257] on div at bounding box center [461, 117] width 922 height 695
drag, startPoint x: 505, startPoint y: 221, endPoint x: 576, endPoint y: 234, distance: 72.1
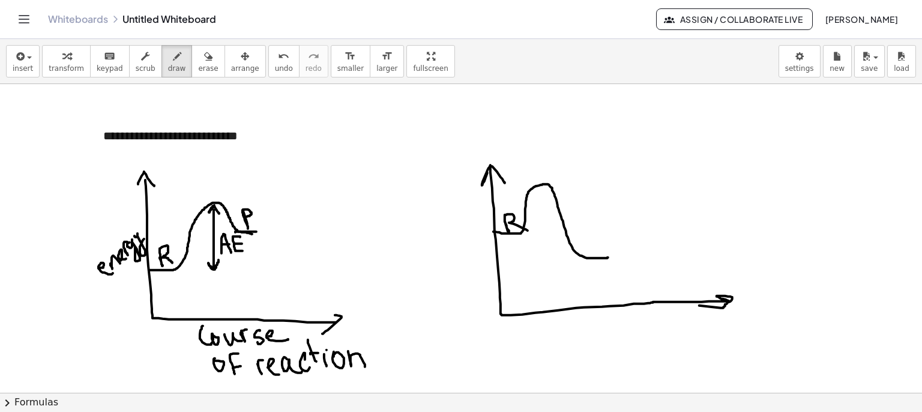
click at [529, 231] on div at bounding box center [461, 117] width 922 height 695
click at [587, 236] on div at bounding box center [461, 117] width 922 height 695
drag, startPoint x: 540, startPoint y: 187, endPoint x: 547, endPoint y: 193, distance: 9.4
click at [547, 193] on div at bounding box center [461, 117] width 922 height 695
drag, startPoint x: 542, startPoint y: 196, endPoint x: 550, endPoint y: 226, distance: 31.6
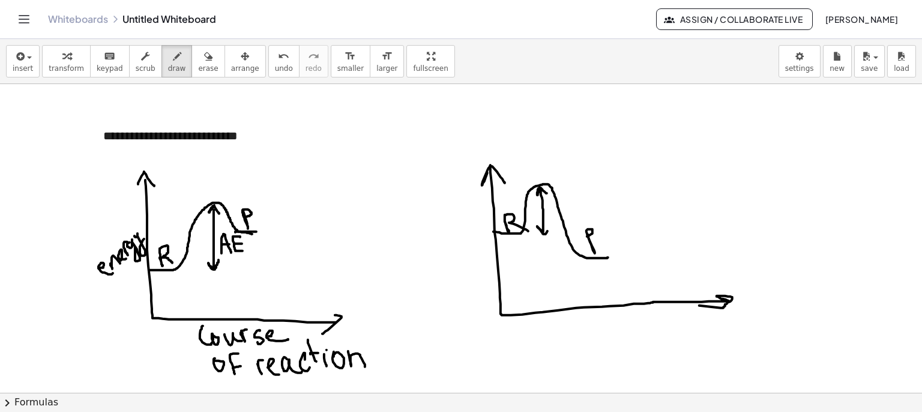
click at [550, 226] on div at bounding box center [461, 117] width 922 height 695
drag, startPoint x: 549, startPoint y: 222, endPoint x: 554, endPoint y: 217, distance: 6.4
click at [554, 217] on div at bounding box center [461, 117] width 922 height 695
drag, startPoint x: 550, startPoint y: 216, endPoint x: 558, endPoint y: 205, distance: 13.7
click at [553, 214] on div at bounding box center [461, 117] width 922 height 695
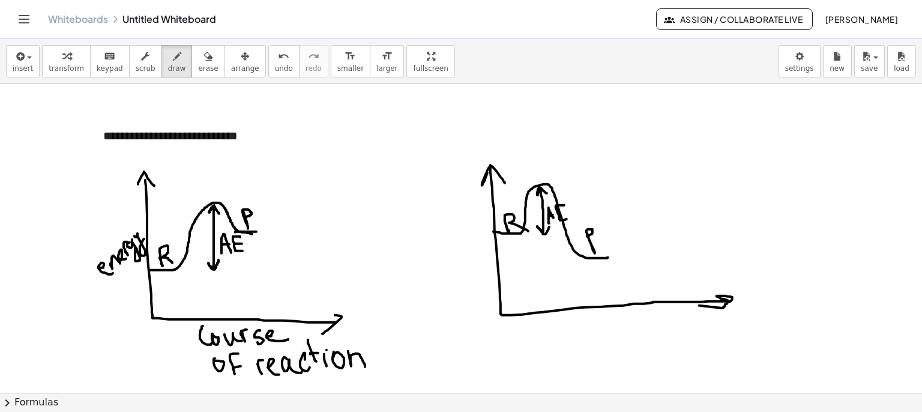
drag, startPoint x: 558, startPoint y: 205, endPoint x: 567, endPoint y: 219, distance: 16.5
click at [567, 219] on div at bounding box center [461, 117] width 922 height 695
click at [566, 214] on div at bounding box center [461, 117] width 922 height 695
click at [14, 58] on icon "button" at bounding box center [19, 56] width 11 height 14
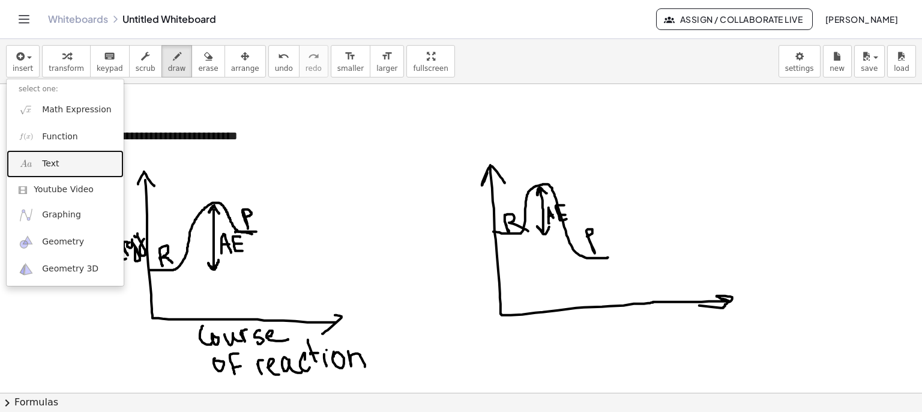
click at [70, 163] on link "Text" at bounding box center [65, 163] width 117 height 27
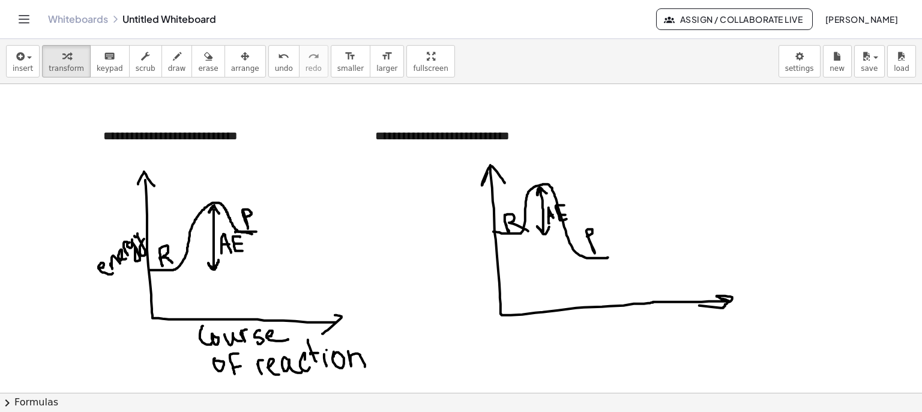
click at [328, 142] on div at bounding box center [461, 117] width 922 height 695
click at [237, 63] on button "arrange" at bounding box center [245, 61] width 41 height 32
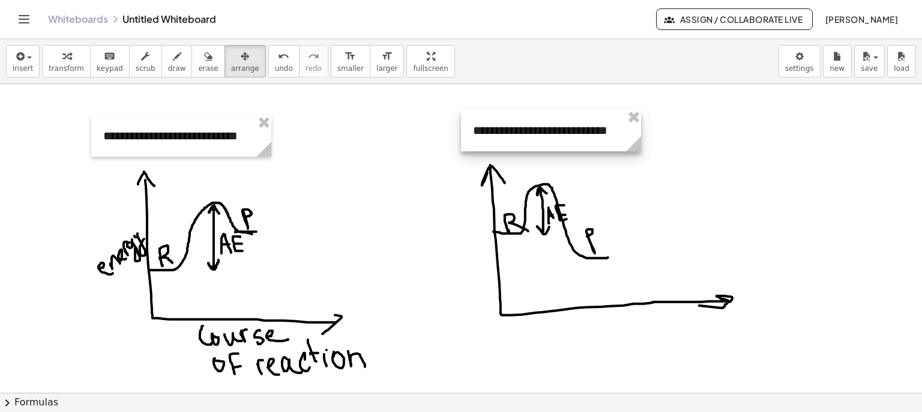
drag, startPoint x: 454, startPoint y: 146, endPoint x: 556, endPoint y: 143, distance: 101.5
click at [556, 143] on div at bounding box center [551, 130] width 180 height 41
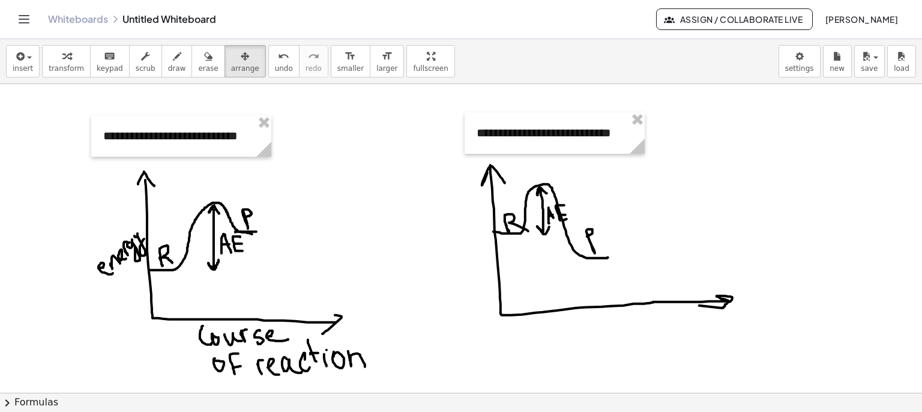
click at [387, 188] on div at bounding box center [461, 117] width 922 height 695
click at [114, 59] on button "keyboard keypad" at bounding box center [110, 61] width 40 height 32
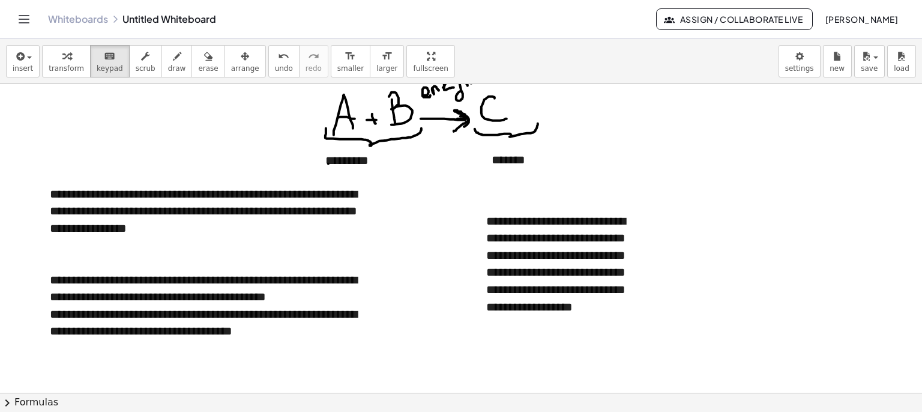
scroll to position [20, 0]
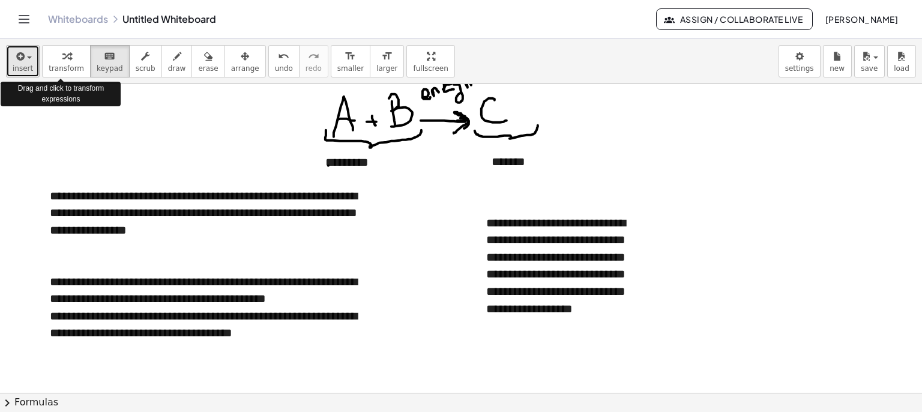
click at [31, 58] on button "insert" at bounding box center [23, 61] width 34 height 32
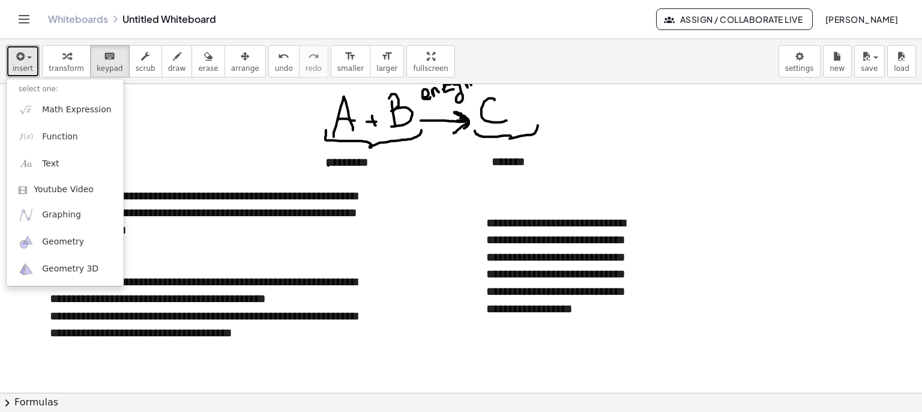
click at [198, 122] on div at bounding box center [461, 411] width 922 height 695
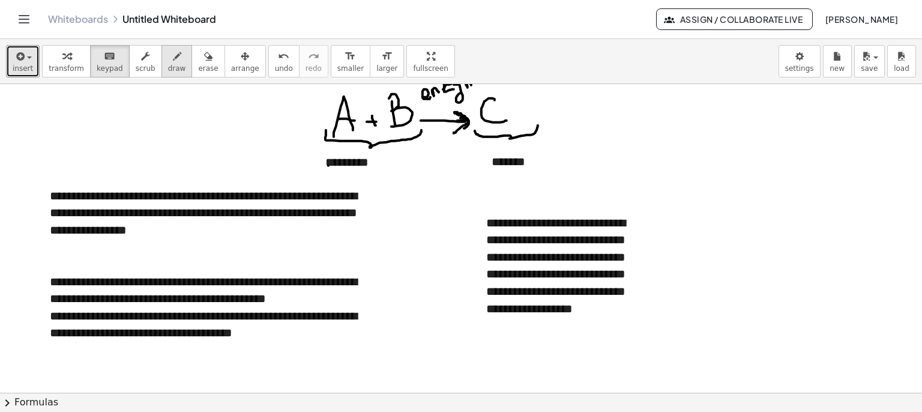
click at [168, 64] on span "draw" at bounding box center [177, 68] width 18 height 8
drag, startPoint x: 74, startPoint y: 128, endPoint x: 87, endPoint y: 92, distance: 38.4
click at [88, 91] on div at bounding box center [461, 411] width 922 height 695
drag, startPoint x: 111, startPoint y: 127, endPoint x: 125, endPoint y: 133, distance: 15.1
click at [119, 140] on div at bounding box center [461, 411] width 922 height 695
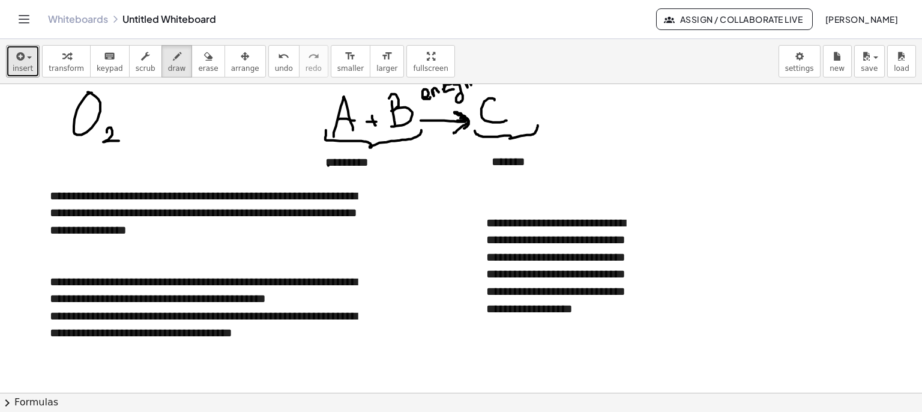
drag, startPoint x: 130, startPoint y: 130, endPoint x: 136, endPoint y: 130, distance: 6.6
click at [136, 130] on div at bounding box center [461, 411] width 922 height 695
drag, startPoint x: 132, startPoint y: 123, endPoint x: 138, endPoint y: 129, distance: 8.1
click at [134, 134] on div at bounding box center [461, 411] width 922 height 695
drag, startPoint x: 147, startPoint y: 109, endPoint x: 149, endPoint y: 130, distance: 21.2
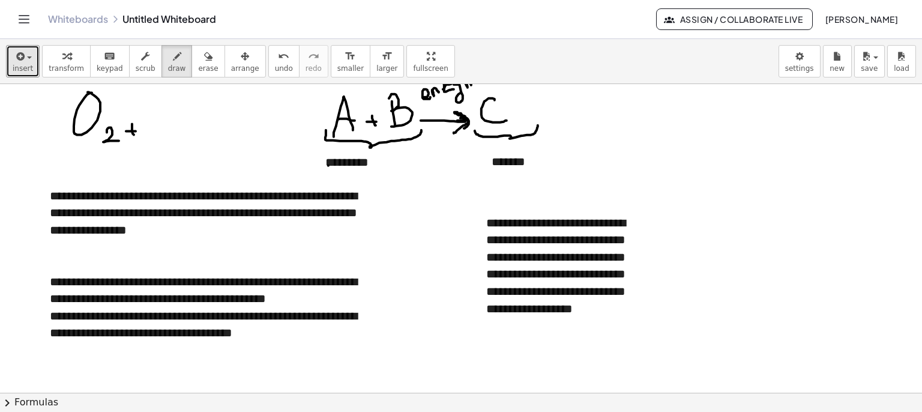
click at [149, 130] on div at bounding box center [461, 411] width 922 height 695
drag, startPoint x: 150, startPoint y: 121, endPoint x: 155, endPoint y: 112, distance: 10.7
click at [158, 122] on div at bounding box center [461, 411] width 922 height 695
drag, startPoint x: 156, startPoint y: 114, endPoint x: 165, endPoint y: 130, distance: 18.0
click at [160, 129] on div at bounding box center [461, 411] width 922 height 695
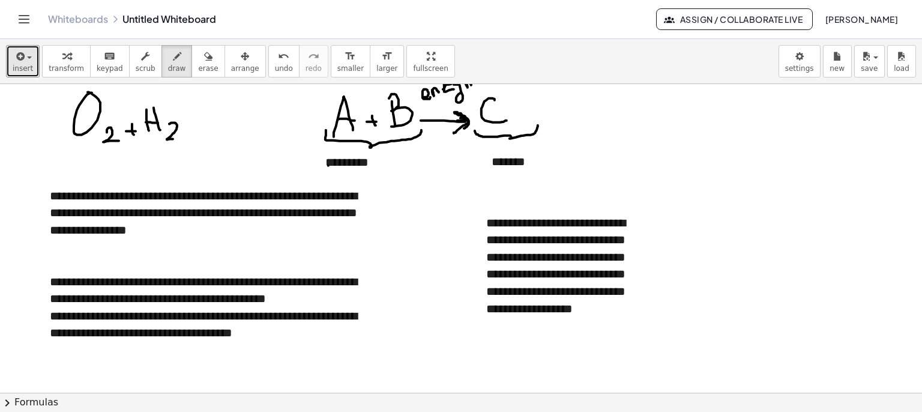
drag, startPoint x: 171, startPoint y: 123, endPoint x: 187, endPoint y: 138, distance: 22.5
click at [183, 138] on div at bounding box center [461, 411] width 922 height 695
click at [232, 125] on div at bounding box center [461, 411] width 922 height 695
drag, startPoint x: 231, startPoint y: 118, endPoint x: 246, endPoint y: 106, distance: 18.9
click at [233, 133] on div at bounding box center [461, 411] width 922 height 695
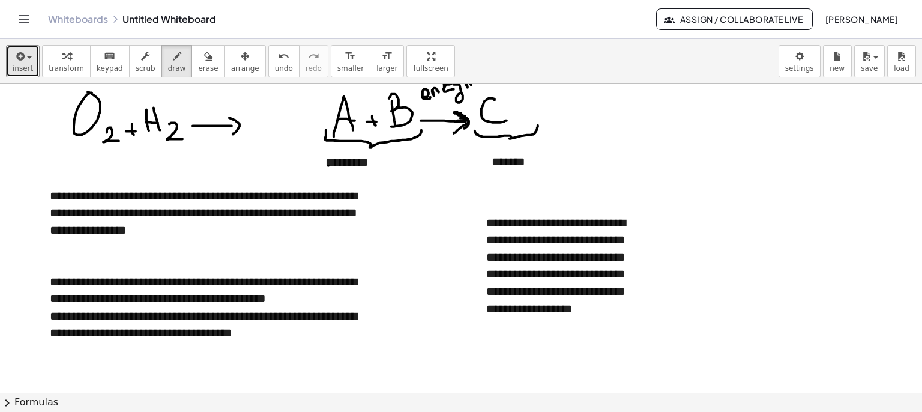
drag, startPoint x: 247, startPoint y: 101, endPoint x: 249, endPoint y: 124, distance: 22.3
click at [249, 123] on div at bounding box center [461, 411] width 922 height 695
drag, startPoint x: 248, startPoint y: 117, endPoint x: 255, endPoint y: 116, distance: 6.6
click at [255, 117] on div at bounding box center [461, 411] width 922 height 695
click at [256, 117] on div at bounding box center [461, 411] width 922 height 695
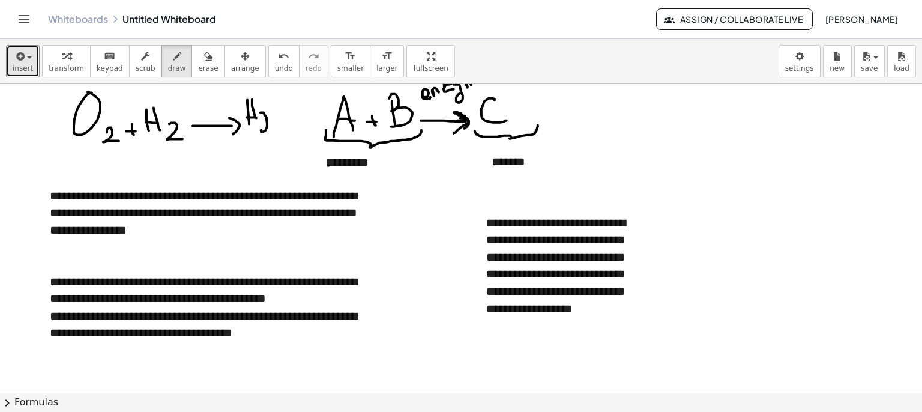
drag, startPoint x: 262, startPoint y: 112, endPoint x: 280, endPoint y: 121, distance: 20.4
click at [277, 126] on div at bounding box center [461, 411] width 922 height 695
click at [273, 92] on div at bounding box center [461, 411] width 922 height 695
drag, startPoint x: 254, startPoint y: 114, endPoint x: 254, endPoint y: 124, distance: 10.2
click at [254, 124] on div at bounding box center [461, 411] width 922 height 695
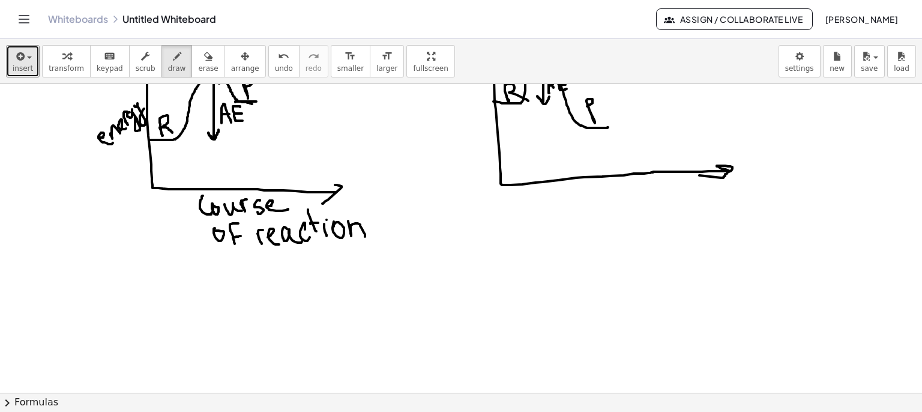
scroll to position [516, 0]
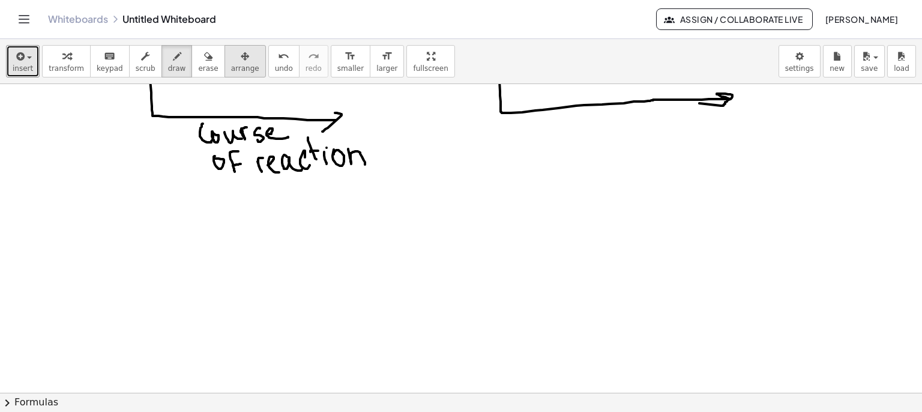
click at [241, 60] on icon "button" at bounding box center [245, 56] width 8 height 14
click at [101, 64] on span "keypad" at bounding box center [110, 68] width 26 height 8
click at [25, 59] on span "button" at bounding box center [26, 57] width 2 height 8
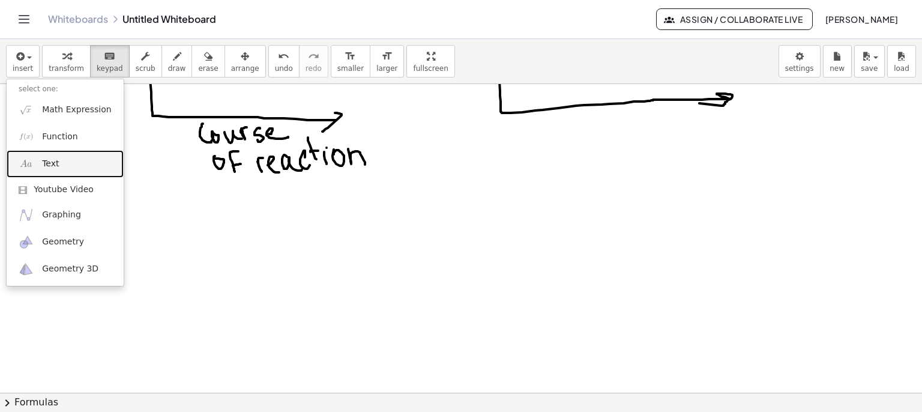
click at [46, 169] on span "Text" at bounding box center [50, 164] width 17 height 12
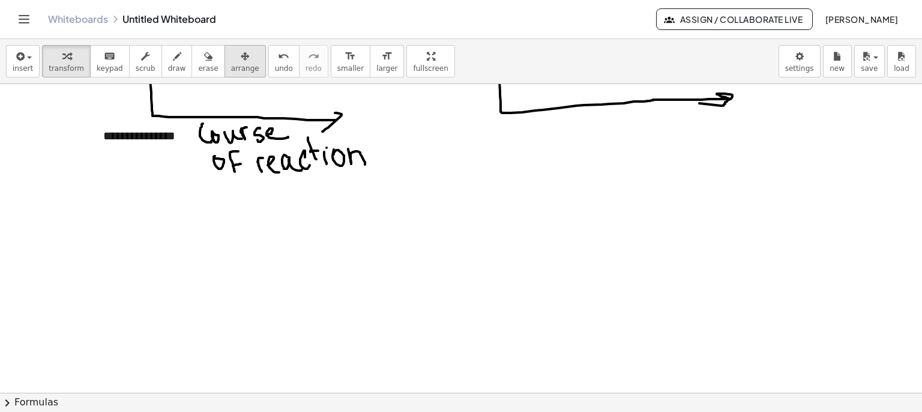
click at [235, 70] on button "arrange" at bounding box center [245, 61] width 41 height 32
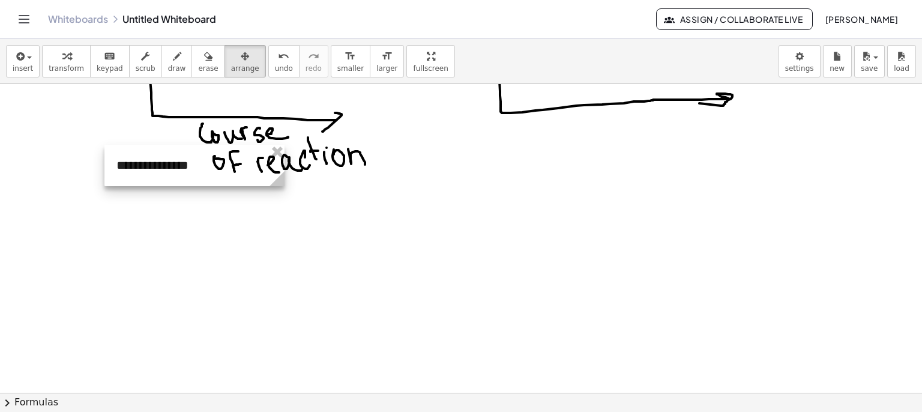
drag, startPoint x: 160, startPoint y: 138, endPoint x: 209, endPoint y: 272, distance: 143.3
click at [209, 186] on div at bounding box center [195, 165] width 180 height 41
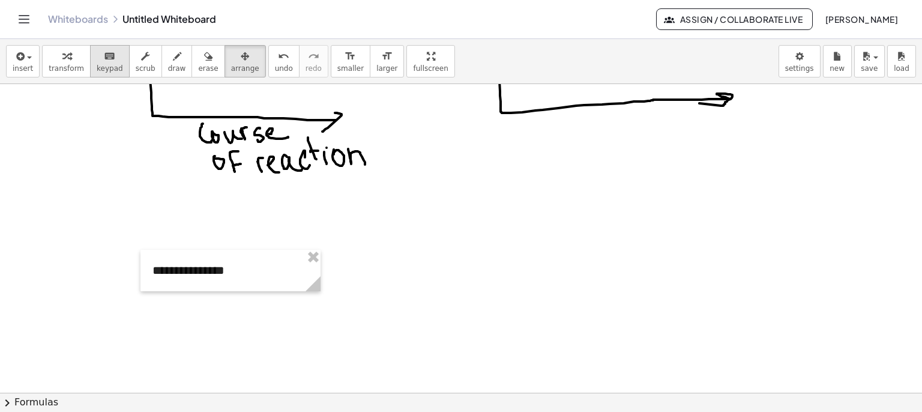
click at [98, 64] on span "keypad" at bounding box center [110, 68] width 26 height 8
click at [217, 273] on div "**********" at bounding box center [231, 270] width 180 height 41
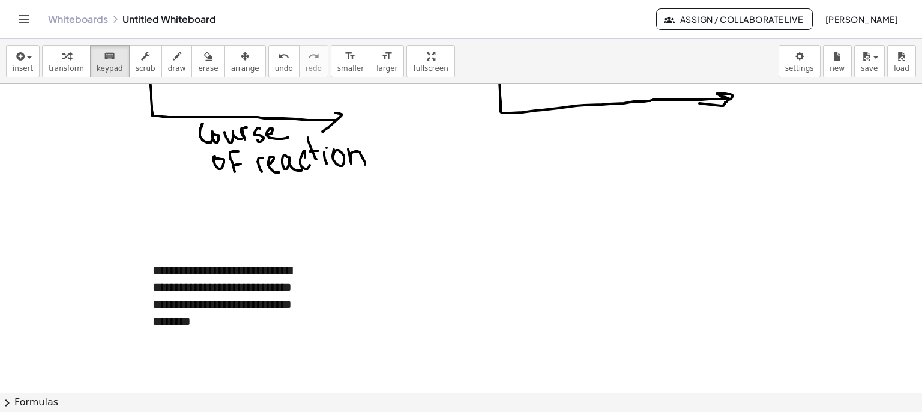
click at [446, 289] on div at bounding box center [461, 31] width 922 height 927
click at [290, 306] on div "**********" at bounding box center [231, 296] width 180 height 92
click at [286, 306] on div "**********" at bounding box center [231, 296] width 180 height 92
click at [402, 280] on div at bounding box center [461, 31] width 922 height 927
click at [237, 55] on button "arrange" at bounding box center [245, 61] width 41 height 32
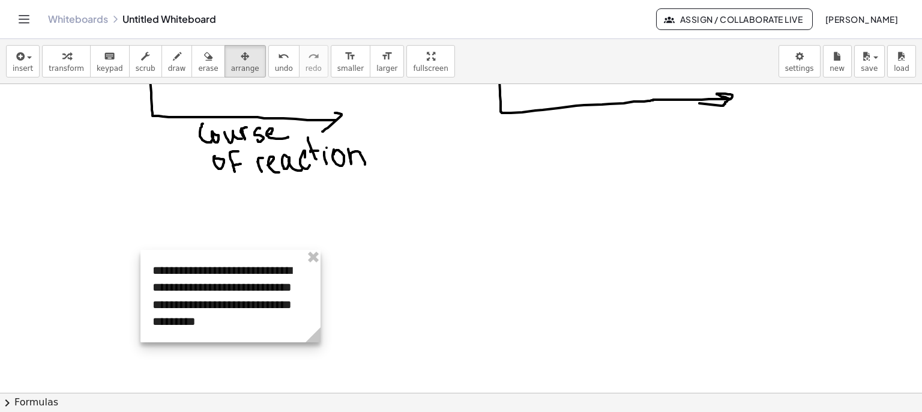
click at [259, 294] on div at bounding box center [231, 296] width 180 height 92
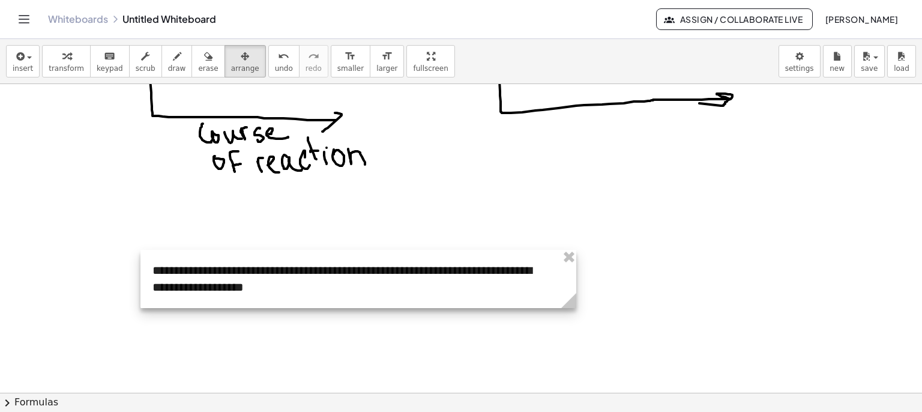
drag, startPoint x: 319, startPoint y: 336, endPoint x: 509, endPoint y: 269, distance: 201.7
click at [577, 306] on icon at bounding box center [569, 300] width 15 height 15
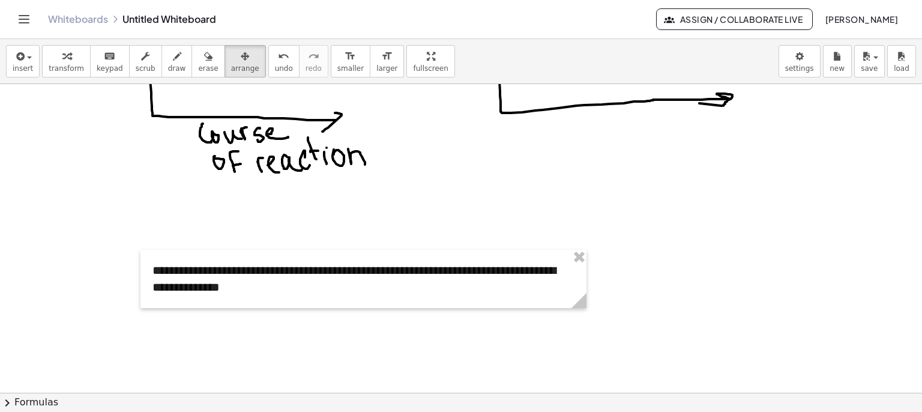
click at [425, 188] on div at bounding box center [461, 31] width 922 height 927
